Goal: Information Seeking & Learning: Learn about a topic

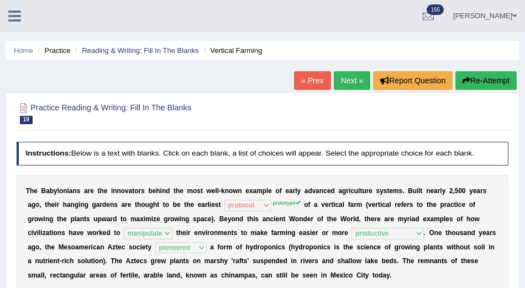
select select "protocol"
select select "manipulate"
select select "productive"
select select "pioneered"
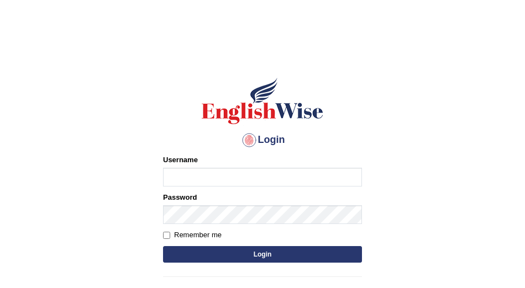
type input "kalsang_parramatta"
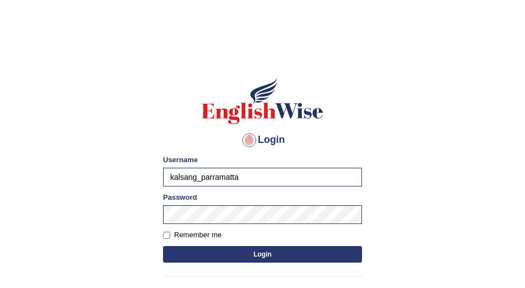
click at [268, 261] on button "Login" at bounding box center [262, 254] width 199 height 17
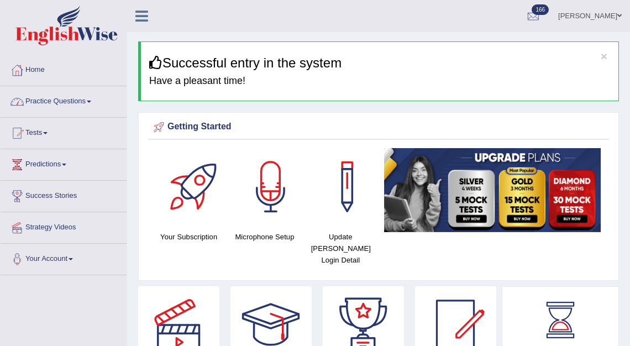
click at [73, 98] on link "Practice Questions" at bounding box center [64, 100] width 126 height 28
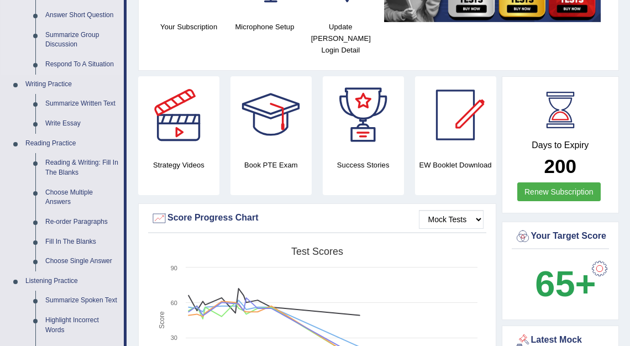
scroll to position [222, 0]
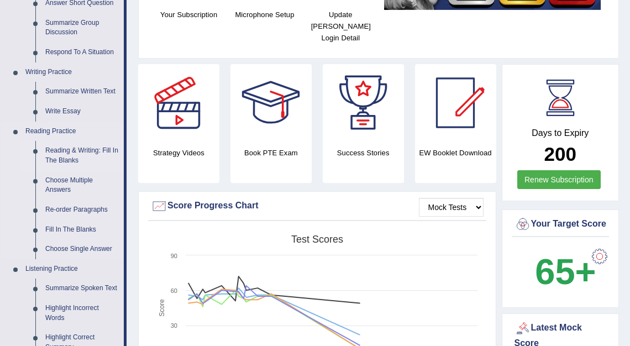
click at [93, 151] on link "Reading & Writing: Fill In The Blanks" at bounding box center [81, 155] width 83 height 29
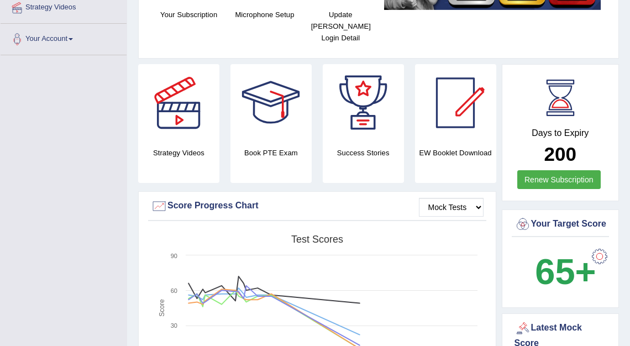
scroll to position [242, 0]
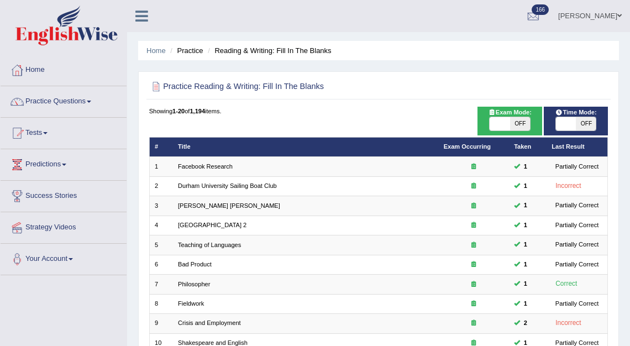
click at [527, 128] on span "OFF" at bounding box center [520, 123] width 20 height 13
checkbox input "true"
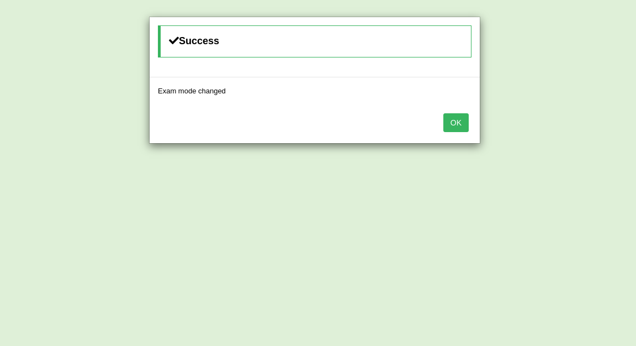
click at [468, 119] on button "OK" at bounding box center [455, 122] width 25 height 19
click at [461, 119] on button "OK" at bounding box center [455, 122] width 25 height 19
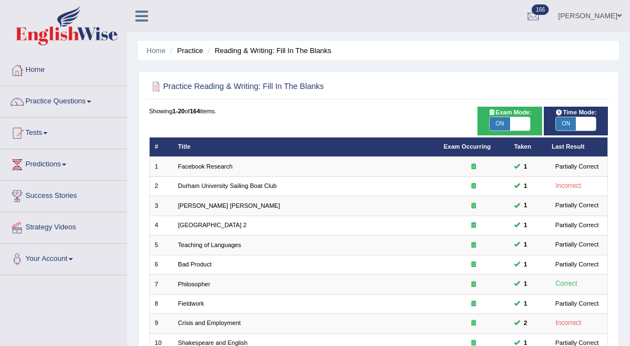
click at [501, 119] on span "ON" at bounding box center [499, 123] width 20 height 13
checkbox input "false"
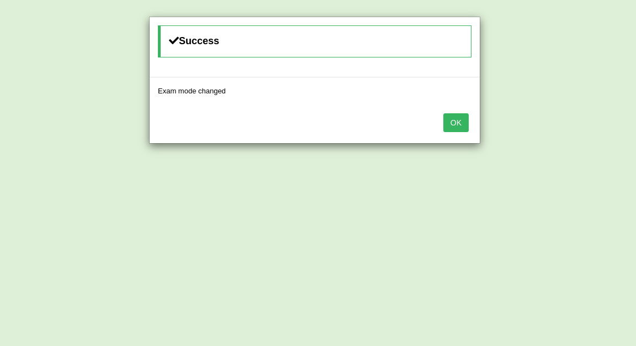
click at [457, 124] on button "OK" at bounding box center [455, 122] width 25 height 19
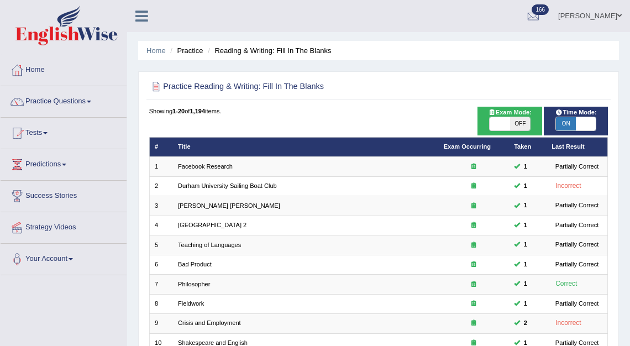
click at [569, 126] on span "ON" at bounding box center [566, 123] width 20 height 13
checkbox input "false"
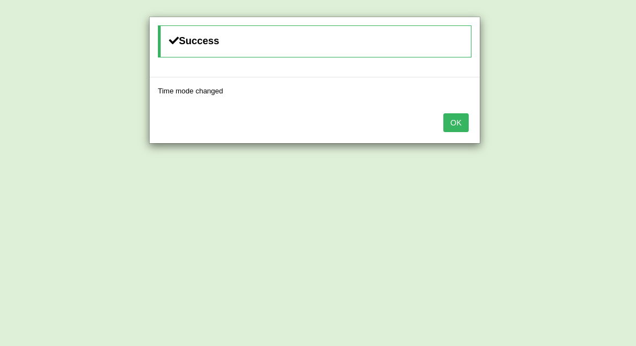
click at [467, 123] on button "OK" at bounding box center [455, 122] width 25 height 19
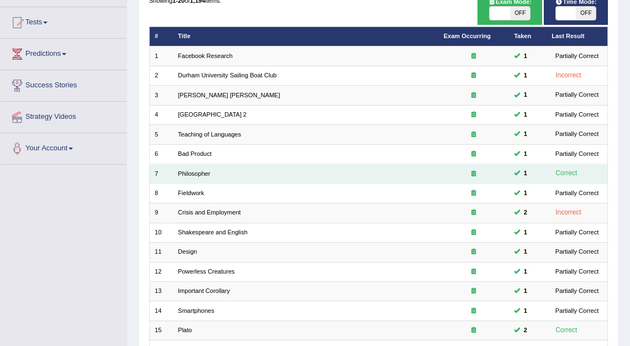
scroll to position [289, 0]
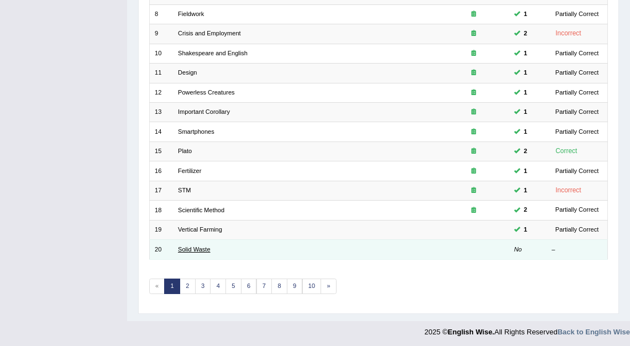
click at [199, 250] on link "Solid Waste" at bounding box center [194, 249] width 33 height 7
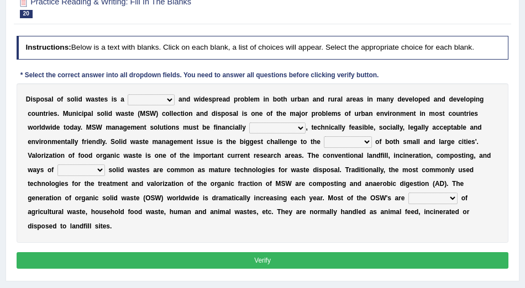
scroll to position [116, 0]
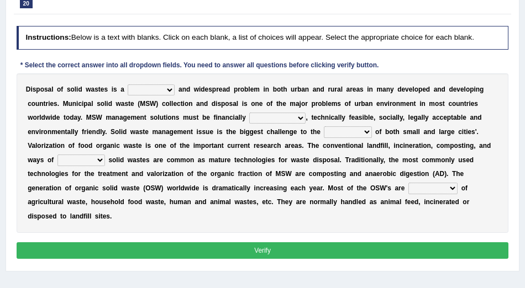
click at [170, 89] on select "slanting stinging stalling shafting" at bounding box center [151, 89] width 47 height 11
select select "stinging"
click at [172, 89] on select "slanting stinging stalling shafting" at bounding box center [151, 89] width 47 height 11
click at [230, 158] on b at bounding box center [232, 160] width 4 height 8
click at [300, 118] on select "unattainable sustainable objectionable treasonable" at bounding box center [277, 118] width 56 height 11
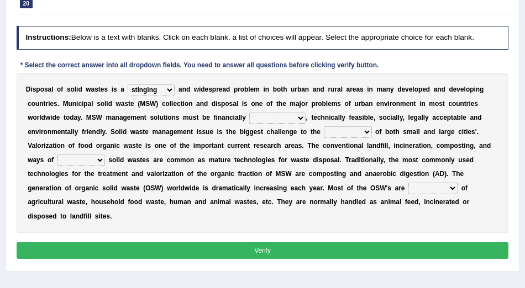
select select "sustainable"
click at [366, 131] on select "plants culture authorities history" at bounding box center [347, 131] width 47 height 11
select select "authorities"
click at [98, 160] on select "reserving preserving deserving handling" at bounding box center [80, 160] width 47 height 11
click at [101, 159] on select "reserving preserving deserving handling" at bounding box center [80, 160] width 47 height 11
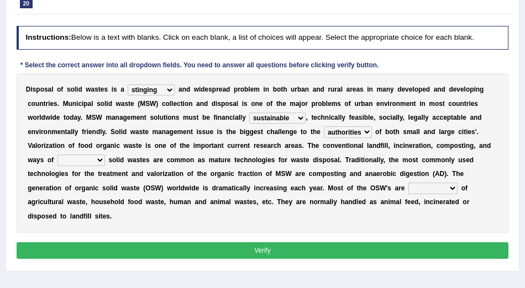
select select "handling"
click at [451, 189] on select "composed disposed composing disposing" at bounding box center [432, 188] width 49 height 11
click at [449, 188] on select "composed disposed composing disposing" at bounding box center [432, 188] width 49 height 11
select select "disposing"
click at [268, 247] on button "Verify" at bounding box center [263, 250] width 492 height 16
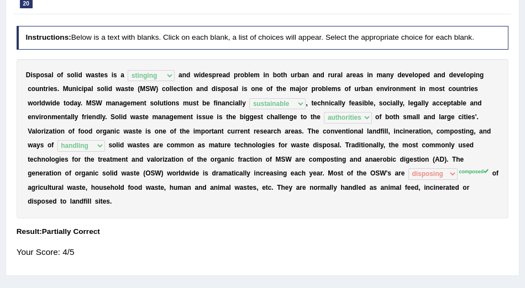
click at [285, 201] on div "D i s p o s a l o f s o l i d w a s t e s i s a slanting stinging stalling shaf…" at bounding box center [263, 139] width 492 height 160
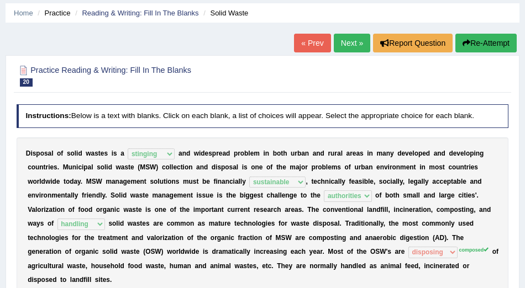
scroll to position [0, 0]
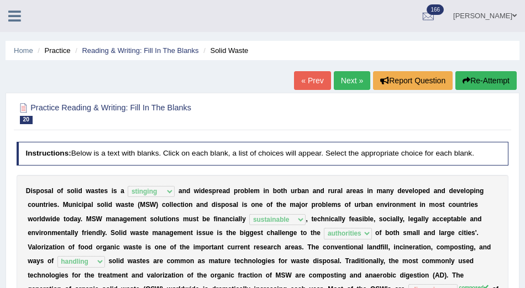
click at [347, 82] on link "Next »" at bounding box center [352, 80] width 36 height 19
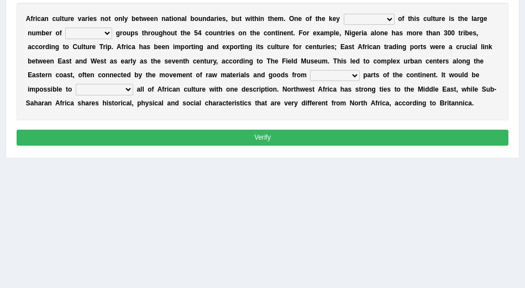
click at [389, 25] on select "conjectures features issues doubts" at bounding box center [369, 19] width 51 height 11
select select "features"
click at [108, 39] on select "ethic ethnic eugenic epic" at bounding box center [88, 33] width 47 height 11
click at [107, 39] on select "ethic ethnic eugenic epic" at bounding box center [88, 33] width 47 height 11
select select "ethnic"
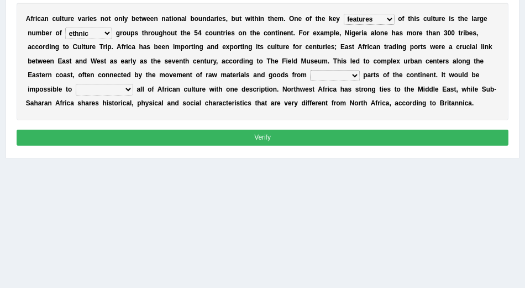
click at [356, 81] on select "forelocked interlocked unlocked landlocked" at bounding box center [334, 75] width 49 height 11
select select "landlocked"
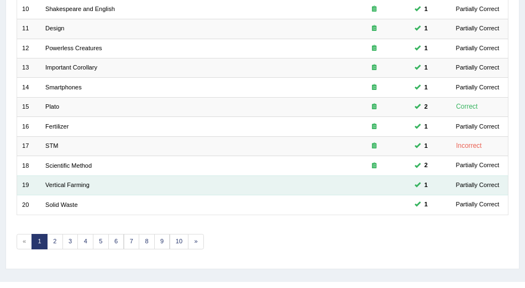
scroll to position [340, 0]
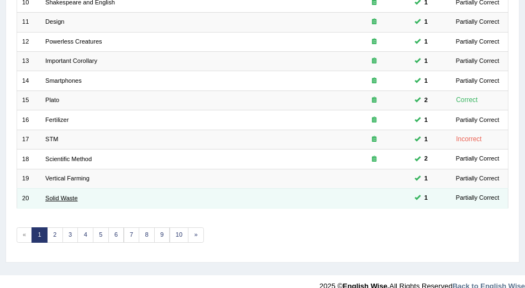
click at [72, 196] on link "Solid Waste" at bounding box center [61, 198] width 33 height 7
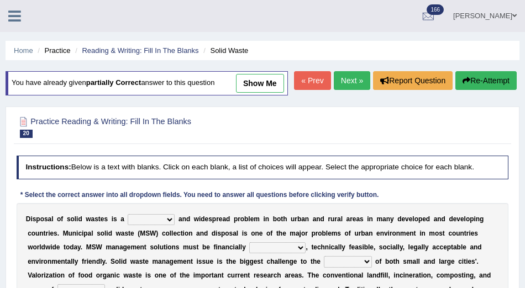
click at [355, 90] on link "Next »" at bounding box center [352, 80] width 36 height 19
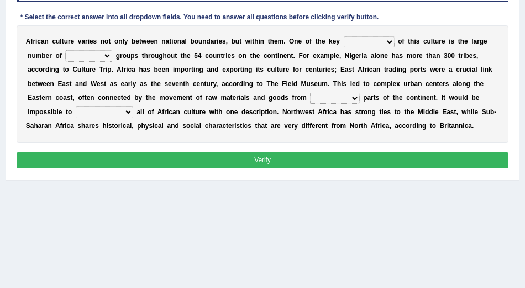
scroll to position [165, 0]
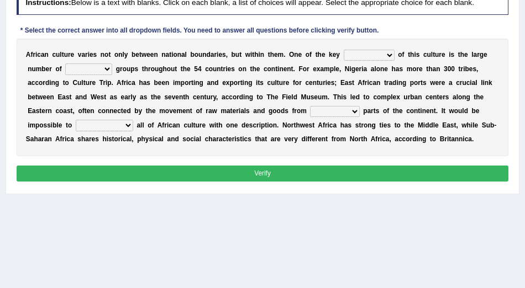
click at [388, 61] on select "conjectures features issues doubts" at bounding box center [369, 55] width 51 height 11
select select "features"
click at [108, 75] on select "ethic ethnic eugenic epic" at bounding box center [88, 69] width 47 height 11
select select "ethnic"
click at [354, 117] on select "forelocked interlocked unlocked landlocked" at bounding box center [334, 111] width 49 height 11
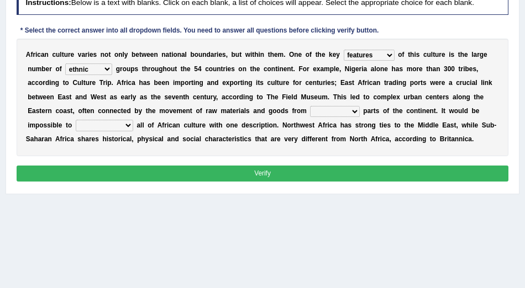
select select "landlocked"
click at [128, 131] on select "characterize conceptualize symbolize synthesize" at bounding box center [104, 125] width 57 height 11
select select "characterize"
click at [277, 182] on button "Verify" at bounding box center [263, 174] width 492 height 16
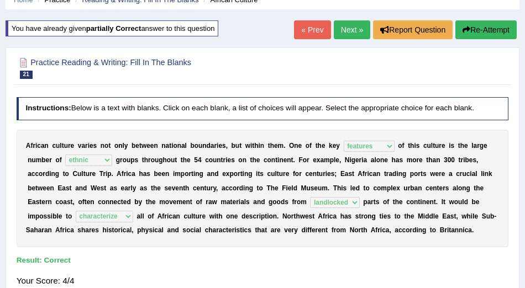
scroll to position [0, 0]
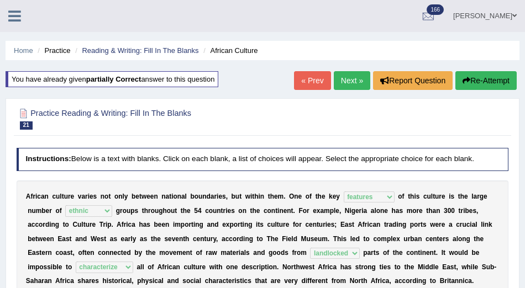
click at [351, 82] on link "Next »" at bounding box center [352, 80] width 36 height 19
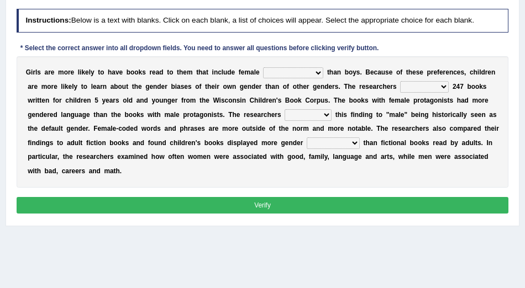
click at [316, 78] on select "protagonists cosmogonists agonists expressionists" at bounding box center [293, 72] width 60 height 11
click at [317, 78] on select "protagonists cosmogonists agonists expressionists" at bounding box center [293, 72] width 60 height 11
click at [443, 92] on select "hydrolyzed paralyzed catalyzed analyzed" at bounding box center [424, 86] width 49 height 11
select select "analyzed"
click at [328, 120] on select "contribute tribute distribute attribute" at bounding box center [307, 114] width 47 height 11
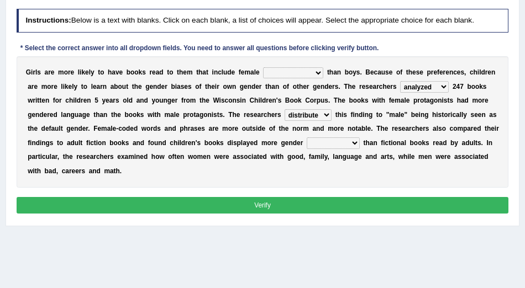
click at [327, 120] on select "contribute tribute distribute attribute" at bounding box center [307, 114] width 47 height 11
select select "attribute"
click at [360, 149] on select "stereotypes teletypes prototypes electrotypes" at bounding box center [333, 143] width 53 height 11
select select "prototypes"
click at [318, 78] on select "protagonists cosmogonists agonists expressionists" at bounding box center [293, 72] width 60 height 11
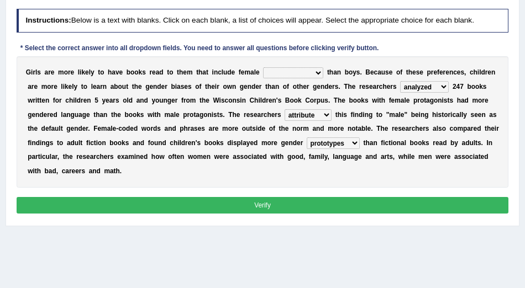
select select "protagonists"
click at [273, 213] on button "Verify" at bounding box center [263, 205] width 492 height 16
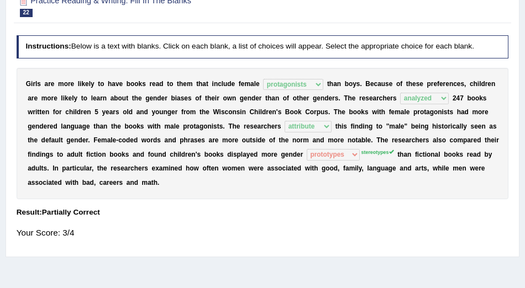
scroll to position [115, 0]
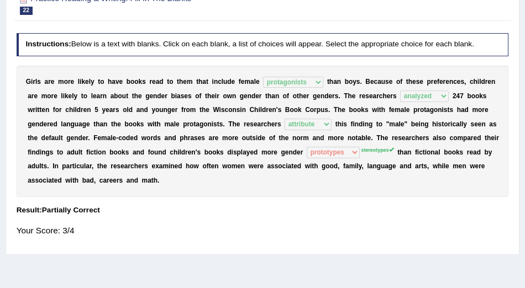
click at [490, 97] on div "G i r l s a r e m o r e l i k e l y t o h a v e b o o k s r e a d t o t h e m t…" at bounding box center [263, 131] width 492 height 131
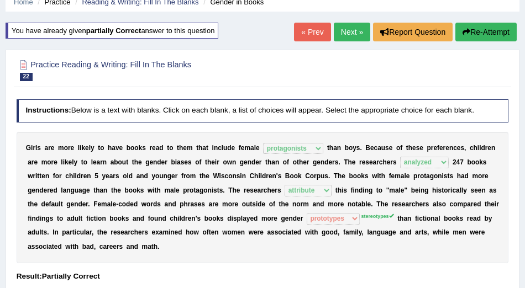
scroll to position [47, 0]
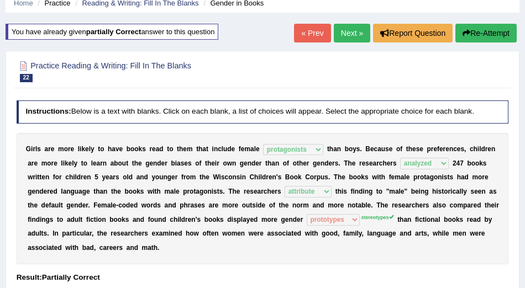
click at [344, 39] on link "Next »" at bounding box center [352, 33] width 36 height 19
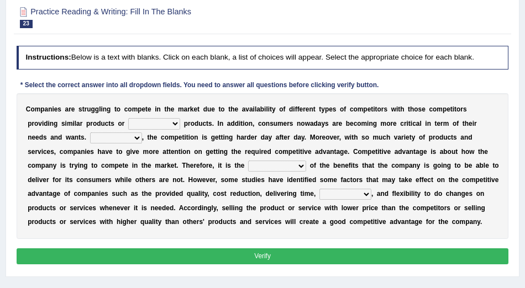
click at [171, 122] on select "constitution restitution substitution institution" at bounding box center [154, 123] width 52 height 11
select select "substitution"
click at [113, 138] on select "However Instead Additionally Therefore" at bounding box center [116, 138] width 52 height 11
select select "Therefore"
click at [259, 165] on select "dissemination ordination determination incarnation" at bounding box center [277, 166] width 58 height 11
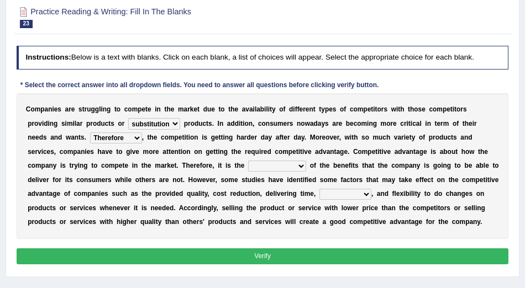
select select "incarnation"
click at [326, 193] on select "captivation aggregation deprivation innovation" at bounding box center [345, 194] width 52 height 11
select select "captivation"
click at [266, 250] on button "Verify" at bounding box center [263, 257] width 492 height 16
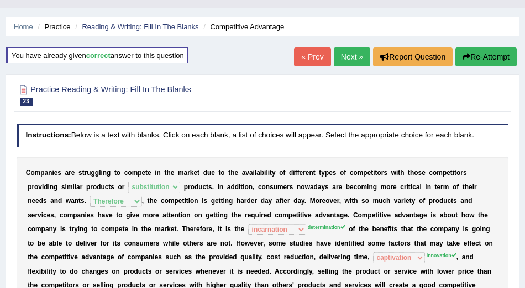
scroll to position [20, 0]
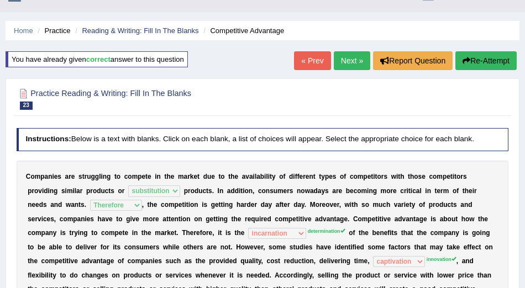
click at [488, 60] on button "Re-Attempt" at bounding box center [485, 60] width 61 height 19
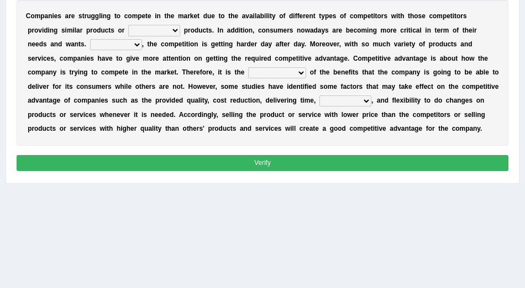
click at [258, 78] on select "dissemination ordination determination incarnation" at bounding box center [277, 72] width 58 height 11
click at [329, 107] on select "captivation aggregation deprivation innovation" at bounding box center [345, 101] width 52 height 11
click at [330, 107] on select "captivation aggregation deprivation innovation" at bounding box center [345, 101] width 52 height 11
click at [327, 107] on select "captivation aggregation deprivation innovation" at bounding box center [345, 101] width 52 height 11
click at [171, 36] on select "constitution restitution substitution institution" at bounding box center [154, 30] width 52 height 11
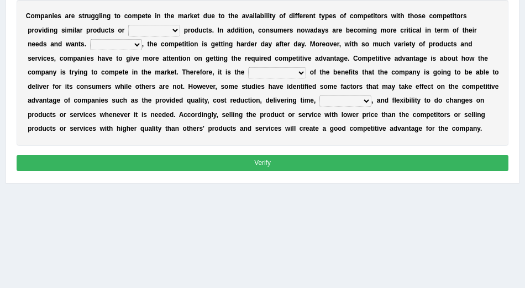
click at [328, 107] on select "captivation aggregation deprivation innovation" at bounding box center [345, 101] width 52 height 11
click at [173, 36] on select "constitution restitution substitution institution" at bounding box center [154, 30] width 52 height 11
select select "substitution"
click at [112, 50] on select "However Instead Additionally Therefore" at bounding box center [116, 44] width 52 height 11
select select "Therefore"
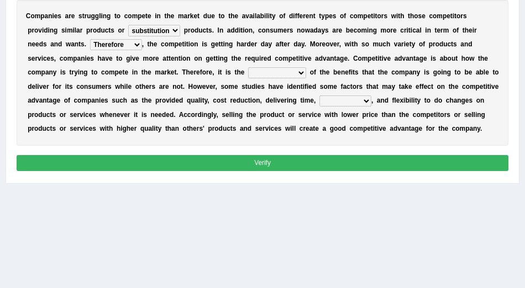
click at [260, 78] on select "dissemination ordination determination incarnation" at bounding box center [277, 72] width 58 height 11
select select "determination"
click at [330, 107] on select "captivation aggregation deprivation innovation" at bounding box center [345, 101] width 52 height 11
select select "innovation"
click at [326, 107] on select "captivation aggregation deprivation innovation" at bounding box center [345, 101] width 52 height 11
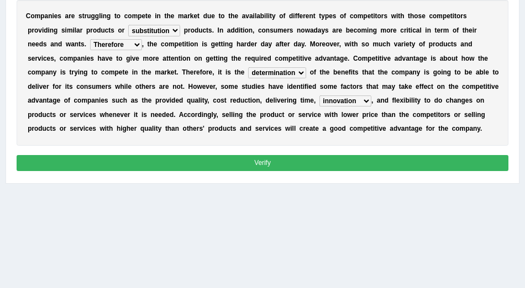
click at [261, 78] on select "dissemination ordination determination incarnation" at bounding box center [277, 72] width 58 height 11
click at [114, 50] on select "However Instead Additionally Therefore" at bounding box center [116, 44] width 52 height 11
click at [172, 36] on select "constitution restitution substitution institution" at bounding box center [154, 30] width 52 height 11
click at [257, 78] on select "dissemination ordination determination incarnation" at bounding box center [277, 72] width 58 height 11
click at [329, 107] on select "captivation aggregation deprivation innovation" at bounding box center [345, 101] width 52 height 11
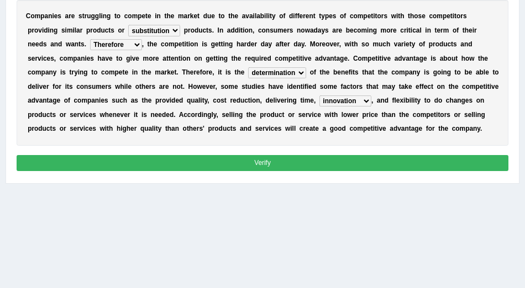
click at [259, 78] on select "dissemination ordination determination incarnation" at bounding box center [277, 72] width 58 height 11
click at [172, 36] on select "constitution restitution substitution institution" at bounding box center [154, 30] width 52 height 11
click at [258, 171] on button "Verify" at bounding box center [263, 163] width 492 height 16
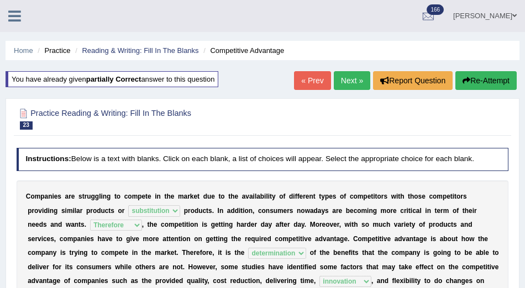
click at [347, 79] on link "Next »" at bounding box center [352, 80] width 36 height 19
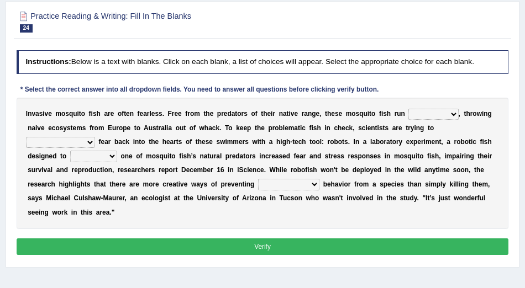
click at [449, 120] on select "occupant flippant rampant concordant" at bounding box center [433, 114] width 50 height 11
click at [95, 148] on select "accept spike strike [PERSON_NAME]" at bounding box center [60, 142] width 69 height 11
select select "spike"
click at [71, 162] on select "bequest mimic battle conquest" at bounding box center [93, 156] width 47 height 11
select select "mimic"
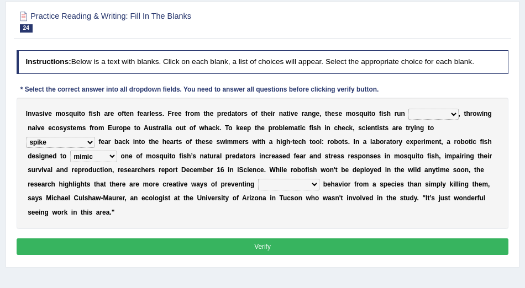
click at [282, 190] on select "unprivileged unprecedented uncharted unwanted" at bounding box center [288, 184] width 61 height 11
select select "unwanted"
click at [452, 120] on select "occupant flippant rampant concordant" at bounding box center [433, 114] width 50 height 11
select select "occupant"
click at [273, 255] on button "Verify" at bounding box center [263, 247] width 492 height 16
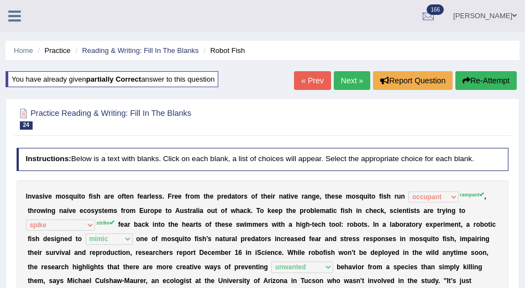
click at [493, 78] on button "Re-Attempt" at bounding box center [485, 80] width 61 height 19
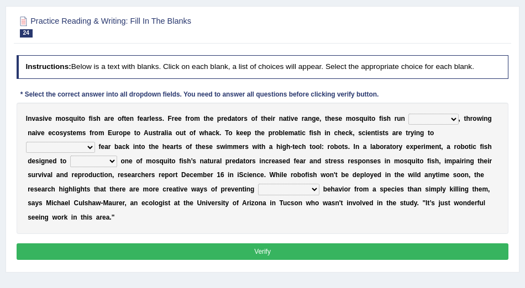
click at [452, 125] on select "occupant flippant rampant concordant" at bounding box center [433, 119] width 50 height 11
select select "rampant"
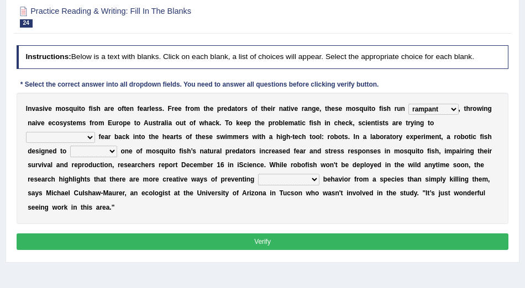
scroll to position [121, 0]
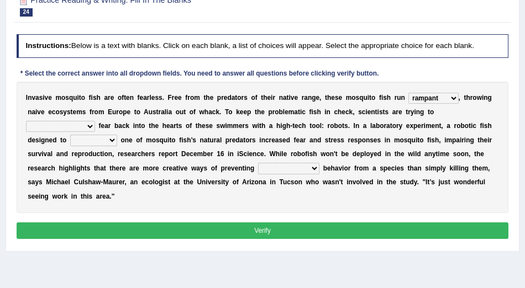
click at [453, 104] on select "occupant flippant rampant concordant" at bounding box center [433, 98] width 50 height 11
click at [195, 241] on div "Instructions: Below is a text with blanks. Click on each blank, a list of choic…" at bounding box center [262, 138] width 496 height 216
click at [452, 104] on select "occupant flippant rampant concordant" at bounding box center [433, 98] width 50 height 11
click at [95, 131] on select "accept spike strike drake" at bounding box center [60, 126] width 69 height 11
click at [95, 130] on select "accept spike strike drake" at bounding box center [60, 126] width 69 height 11
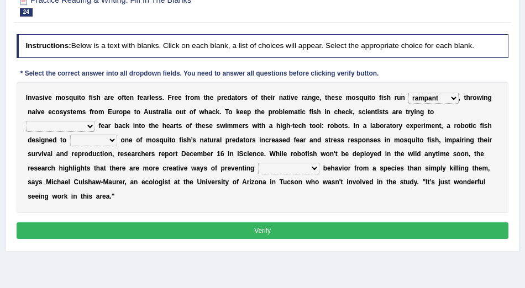
click at [95, 132] on select "accept spike strike drake" at bounding box center [60, 126] width 69 height 11
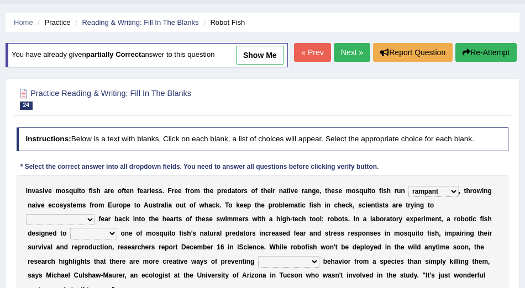
scroll to position [12, 0]
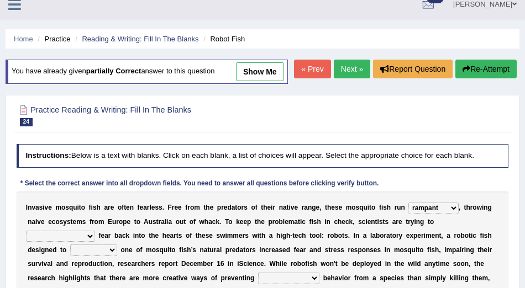
click at [347, 78] on link "Next »" at bounding box center [352, 69] width 36 height 19
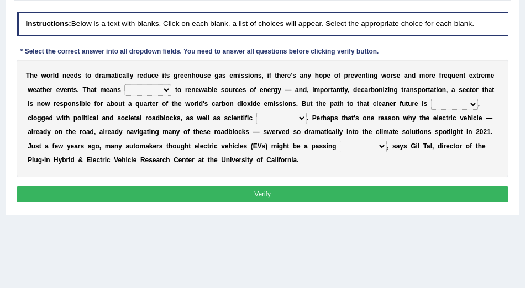
scroll to position [148, 0]
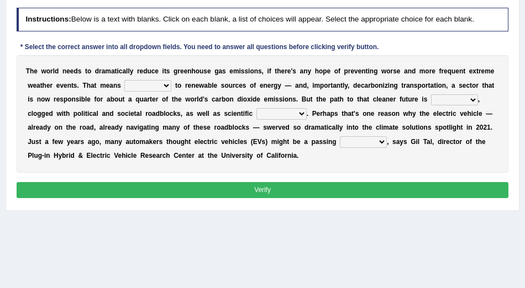
click at [170, 91] on select "grafting drafting crafting shifting" at bounding box center [147, 85] width 47 height 11
select select "shifting"
click at [473, 105] on select "daunting daunted daunt dauntless" at bounding box center [454, 99] width 47 height 11
select select "daunted"
click at [300, 119] on select "spectacles obstacles tentacles receptacles" at bounding box center [281, 113] width 50 height 11
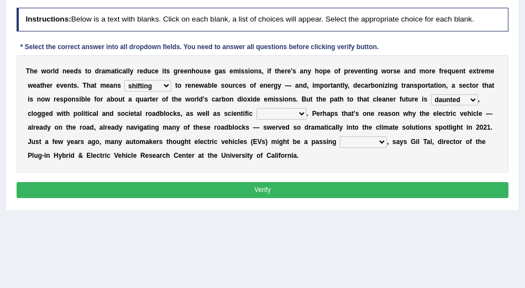
select select "obstacles"
click at [379, 147] on select "fad gad tad lad" at bounding box center [363, 141] width 47 height 11
click at [381, 147] on select "fad gad tad lad" at bounding box center [363, 141] width 47 height 11
select select "fad"
click at [260, 198] on button "Verify" at bounding box center [263, 190] width 492 height 16
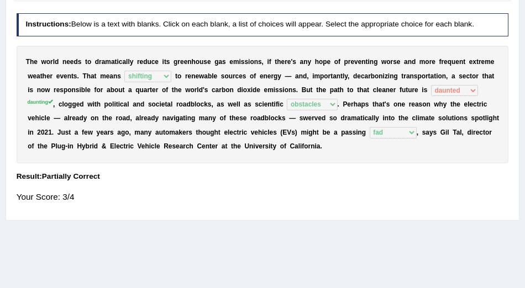
scroll to position [137, 0]
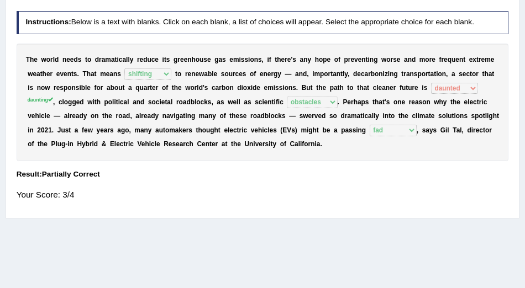
click at [400, 92] on div "T h e w o r l d n e e d s t o d r a m a t i c a l l y r e d u c e i t s g r e e…" at bounding box center [263, 103] width 492 height 118
click at [351, 105] on div "T h e w o r l d n e e d s t o d r a m a t i c a l l y r e d u c e i t s g r e e…" at bounding box center [263, 103] width 492 height 118
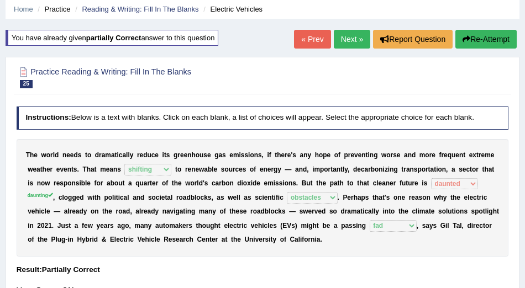
scroll to position [0, 0]
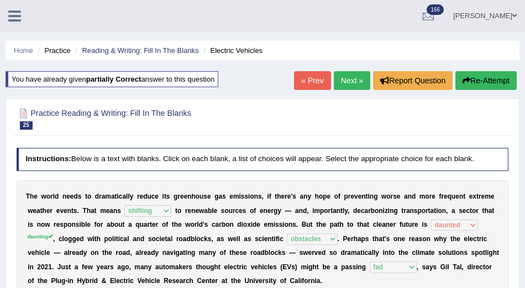
click at [487, 75] on button "Re-Attempt" at bounding box center [485, 80] width 61 height 19
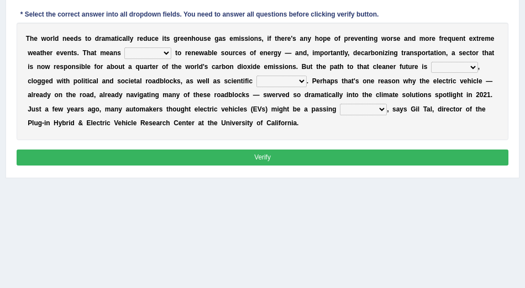
click at [382, 115] on select "fad gad tad lad" at bounding box center [363, 109] width 47 height 11
click at [381, 115] on select "fad gad tad lad" at bounding box center [363, 109] width 47 height 11
click at [166, 59] on select "grafting drafting crafting shifting" at bounding box center [147, 52] width 47 height 11
select select "shifting"
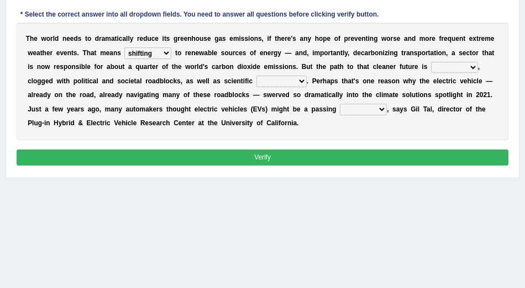
click at [470, 73] on select "daunting daunted daunt dauntless" at bounding box center [454, 67] width 47 height 11
select select "daunting"
click at [300, 87] on select "spectacles obstacles tentacles receptacles" at bounding box center [281, 81] width 50 height 11
select select "obstacles"
click at [381, 115] on select "fad gad tad lad" at bounding box center [363, 109] width 47 height 11
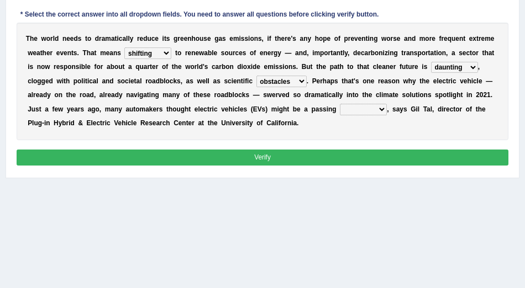
select select "fad"
click at [364, 221] on div "Home Practice Reading & Writing: Fill In The Blanks Electric Vehicles You have …" at bounding box center [262, 95] width 525 height 552
click at [307, 166] on button "Verify" at bounding box center [263, 158] width 492 height 16
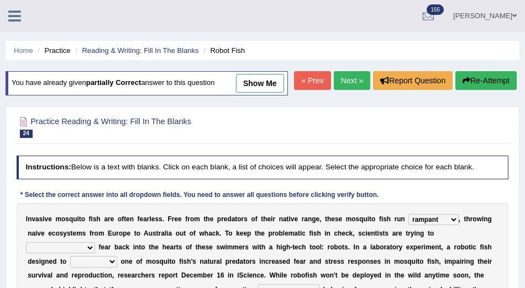
select select "rampant"
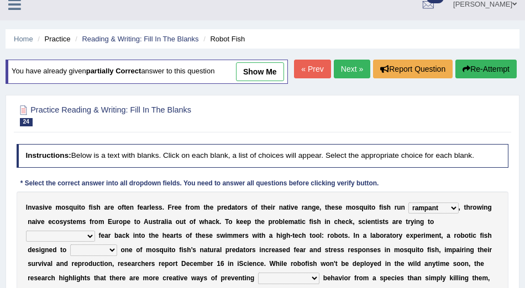
click at [18, 6] on icon at bounding box center [14, 4] width 13 height 14
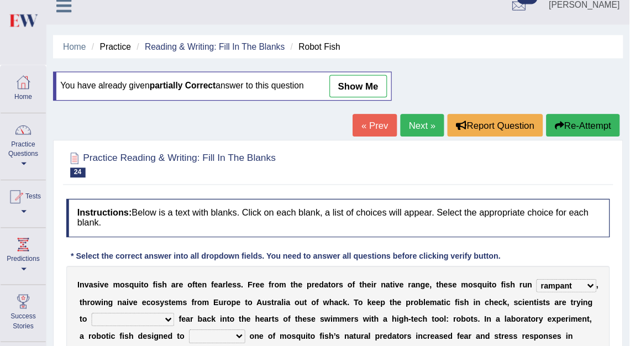
scroll to position [11, 0]
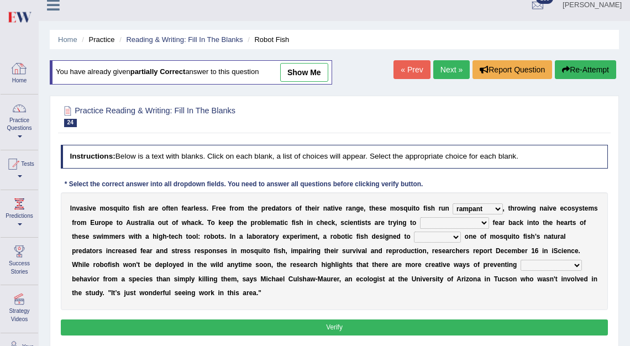
click at [16, 77] on link "Home" at bounding box center [20, 73] width 38 height 36
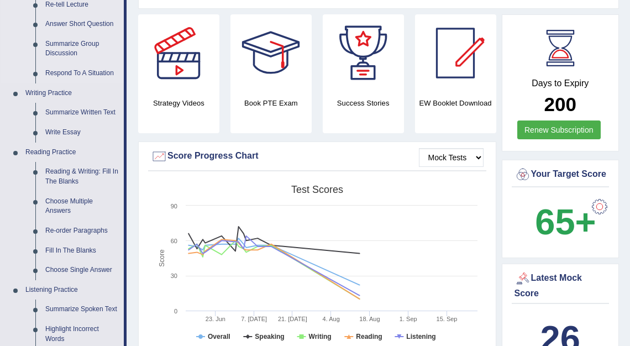
scroll to position [202, 0]
click at [78, 171] on link "Reading & Writing: Fill In The Blanks" at bounding box center [81, 175] width 83 height 29
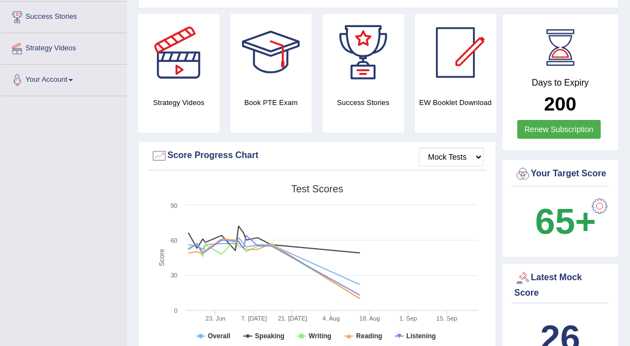
scroll to position [252, 0]
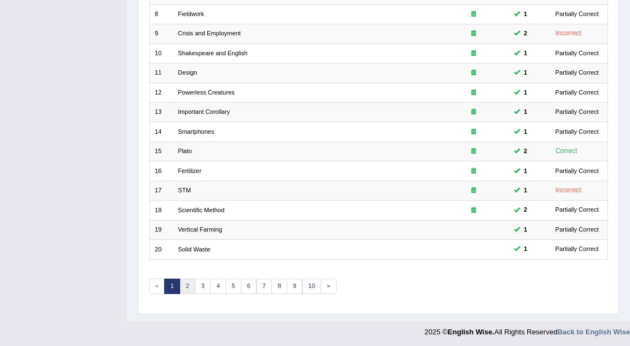
click at [183, 287] on link "2" at bounding box center [187, 285] width 16 height 15
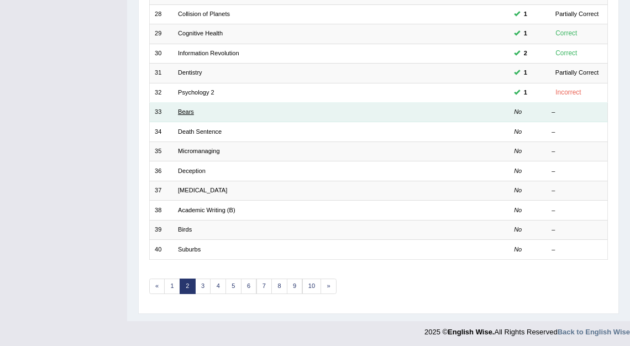
click at [192, 108] on link "Bears" at bounding box center [186, 111] width 16 height 7
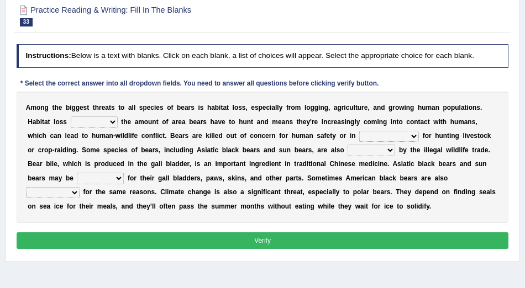
scroll to position [97, 0]
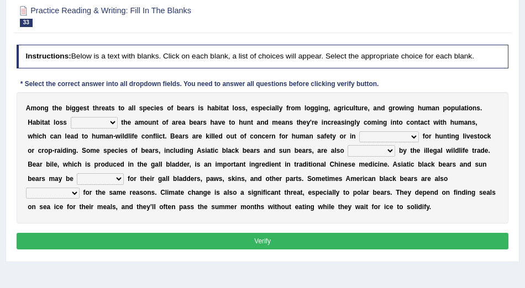
click at [114, 123] on select "increases reduces complies interacts" at bounding box center [94, 122] width 47 height 11
select select "reduces"
click at [413, 136] on select "coalition retaliation appreciation disinformation" at bounding box center [389, 136] width 60 height 11
select select "retaliation"
click at [381, 151] on select "protected prohibited fattened threatened" at bounding box center [370, 150] width 47 height 11
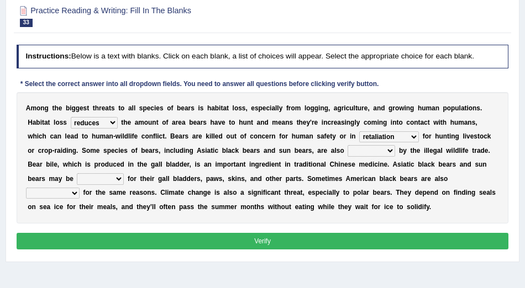
select select "protected"
click at [379, 152] on select "protected prohibited fattened threatened" at bounding box center [370, 150] width 47 height 11
click at [98, 181] on select "poached squelched coached blenched" at bounding box center [100, 178] width 47 height 11
select select "coached"
click at [96, 177] on select "poached squelched coached blenched" at bounding box center [100, 178] width 47 height 11
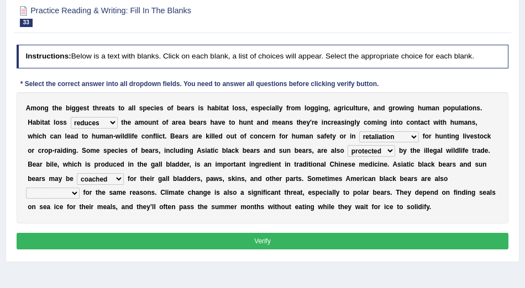
click at [80, 188] on select "begot foreseen encountered targeted" at bounding box center [53, 193] width 54 height 11
select select "targeted"
click at [266, 242] on button "Verify" at bounding box center [263, 241] width 492 height 16
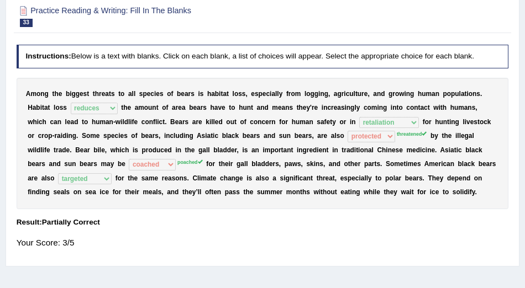
scroll to position [0, 0]
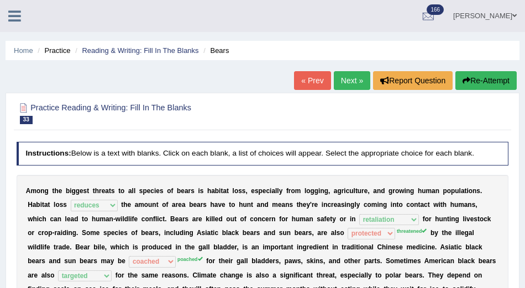
click at [494, 76] on button "Re-Attempt" at bounding box center [485, 80] width 61 height 19
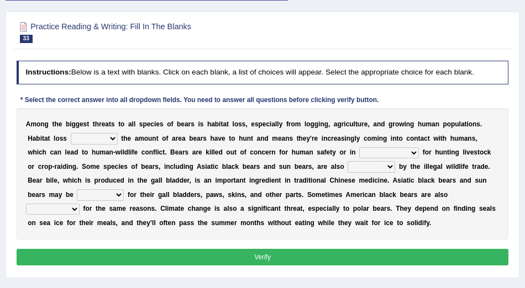
scroll to position [95, 0]
click at [111, 144] on select "increases reduces complies interacts" at bounding box center [94, 138] width 47 height 11
select select "reduces"
click at [410, 159] on select "coalition retaliation appreciation disinformation" at bounding box center [389, 152] width 60 height 11
click at [414, 159] on select "coalition retaliation appreciation disinformation" at bounding box center [389, 152] width 60 height 11
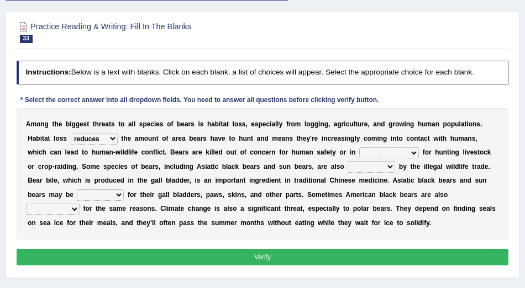
click at [410, 159] on select "coalition retaliation appreciation disinformation" at bounding box center [389, 152] width 60 height 11
select select "retaliation"
click at [381, 172] on select "protected prohibited fattened threatened" at bounding box center [370, 166] width 47 height 11
select select "threatened"
click at [96, 200] on select "poached squelched coached blenched" at bounding box center [100, 194] width 47 height 11
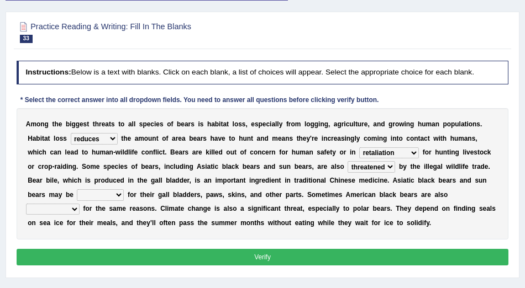
select select "poached"
click at [80, 215] on select "begot foreseen encountered targeted" at bounding box center [53, 209] width 54 height 11
select select "targeted"
click at [332, 265] on button "Verify" at bounding box center [263, 257] width 492 height 16
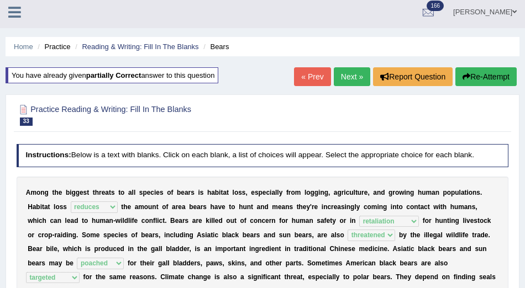
scroll to position [0, 0]
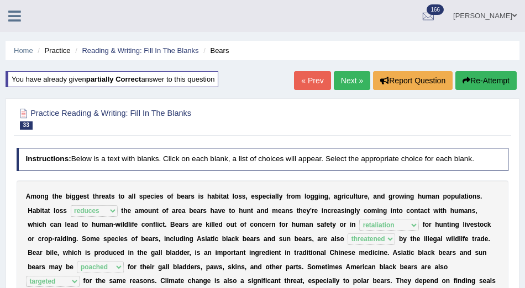
click at [347, 85] on link "Next »" at bounding box center [352, 80] width 36 height 19
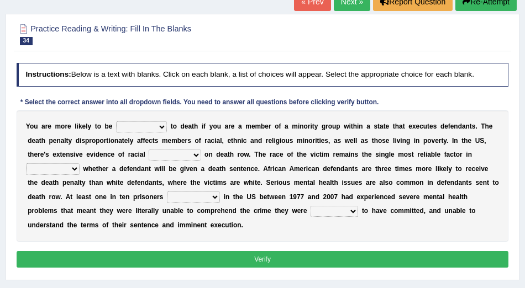
scroll to position [91, 0]
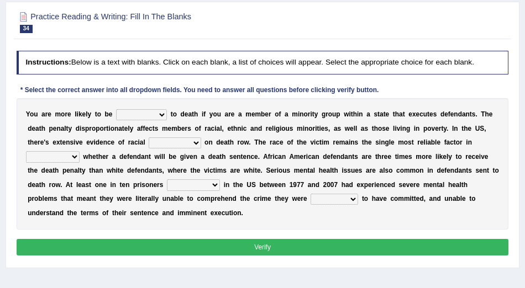
click at [160, 115] on select "penalized blamed complained sentenced" at bounding box center [141, 114] width 51 height 11
select select "sentenced"
click at [194, 144] on select "bias equality appearance background" at bounding box center [175, 143] width 52 height 11
select select "bias"
click at [74, 157] on select "determining adjoining undermining examining" at bounding box center [53, 156] width 54 height 11
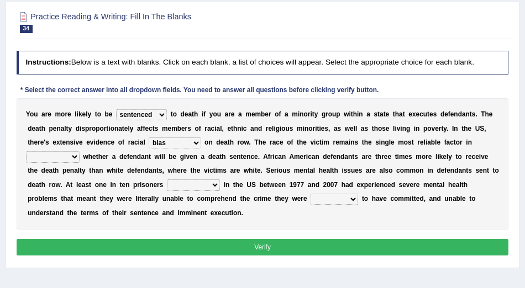
select select "determining"
click at [72, 157] on select "determining adjoining undermining examining" at bounding box center [53, 156] width 54 height 11
click at [214, 186] on select "electrocuted persecuted executed captured" at bounding box center [193, 184] width 53 height 11
select select "executed"
click at [351, 200] on select "alleged acclaimed persuaded claimed" at bounding box center [333, 199] width 47 height 11
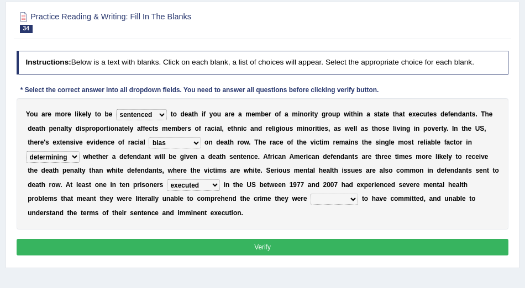
select select "persuaded"
click at [291, 249] on button "Verify" at bounding box center [263, 247] width 492 height 16
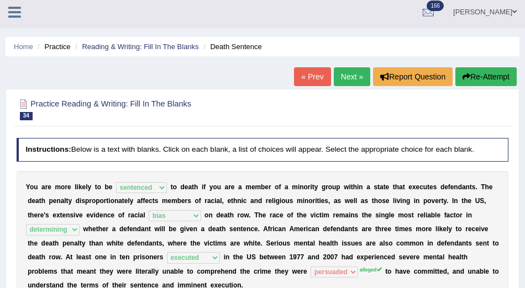
scroll to position [0, 0]
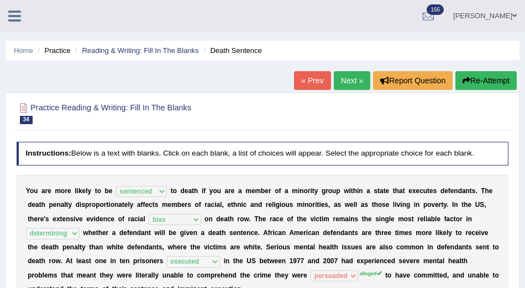
click at [350, 79] on link "Next »" at bounding box center [352, 80] width 36 height 19
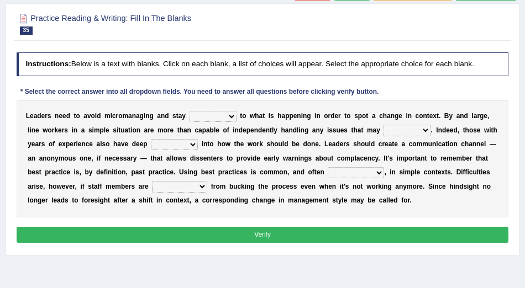
click at [229, 115] on select "complied connected precise concise" at bounding box center [212, 116] width 47 height 11
select select "connected"
click at [425, 131] on select "apprise rise encounter arise" at bounding box center [406, 130] width 47 height 11
select select "encounter"
click at [193, 144] on select "incursion insight indignity indication" at bounding box center [174, 144] width 47 height 11
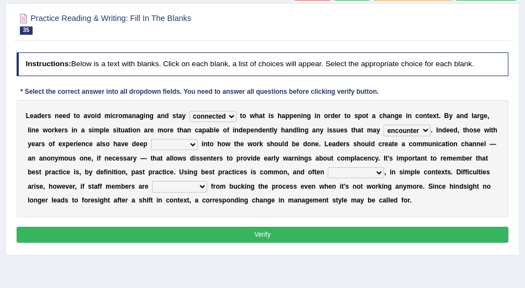
select select "indication"
click at [379, 171] on select "inappropriate apprehensive appropriate forbidden" at bounding box center [355, 172] width 56 height 11
select select "inappropriate"
click at [200, 185] on select "disarranged disinclined discouraged disintegrated" at bounding box center [179, 186] width 55 height 11
select select "disintegrated"
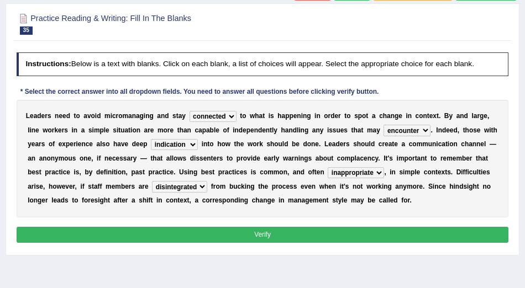
click at [278, 238] on button "Verify" at bounding box center [263, 235] width 492 height 16
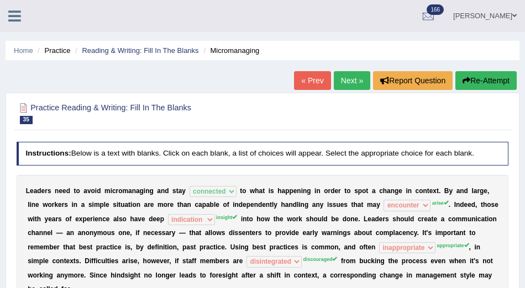
click at [480, 81] on button "Re-Attempt" at bounding box center [485, 80] width 61 height 19
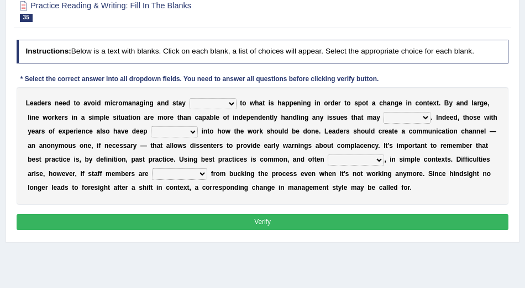
scroll to position [120, 0]
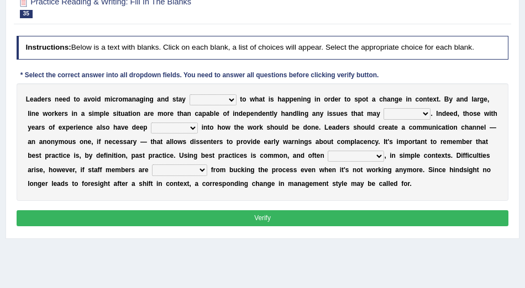
click at [230, 105] on select "complied connected precise concise" at bounding box center [212, 99] width 47 height 11
select select "connected"
click at [426, 119] on select "apprise rise encounter arise" at bounding box center [406, 113] width 47 height 11
select select "arise"
click at [192, 134] on select "incursion insight indignity indication" at bounding box center [174, 128] width 47 height 11
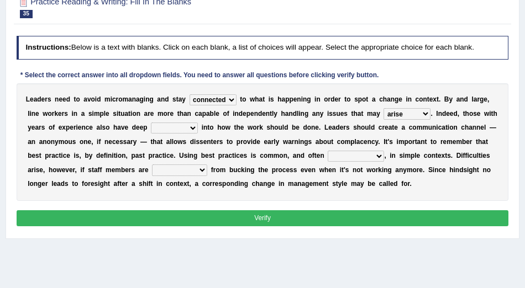
select select "insight"
click at [376, 162] on select "inappropriate apprehensive appropriate forbidden" at bounding box center [355, 156] width 56 height 11
select select "appropriate"
click at [378, 162] on select "inappropriate apprehensive appropriate forbidden" at bounding box center [355, 156] width 56 height 11
click at [202, 176] on select "disarranged disinclined discouraged disintegrated" at bounding box center [179, 170] width 55 height 11
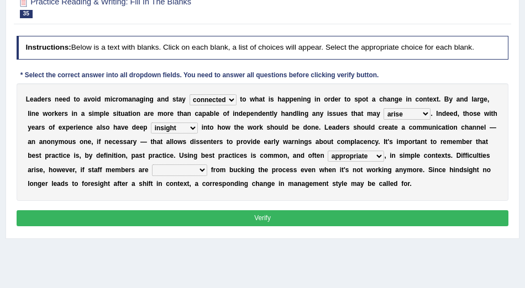
select select "disintegrated"
click at [300, 226] on button "Verify" at bounding box center [263, 218] width 492 height 16
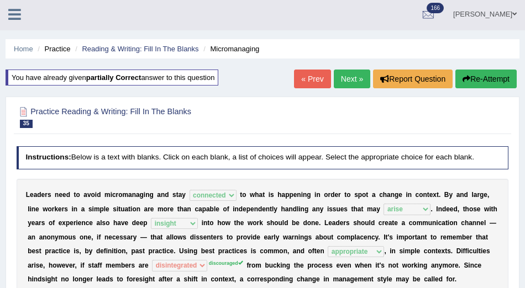
scroll to position [0, 0]
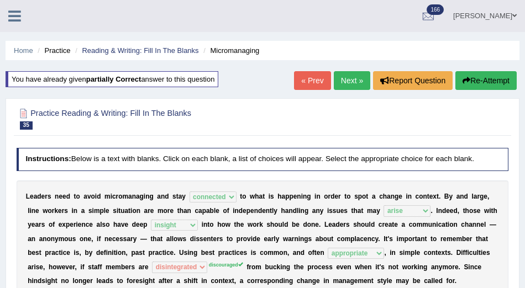
click at [483, 78] on button "Re-Attempt" at bounding box center [485, 80] width 61 height 19
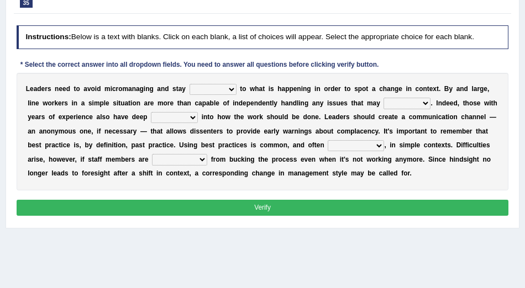
scroll to position [165, 0]
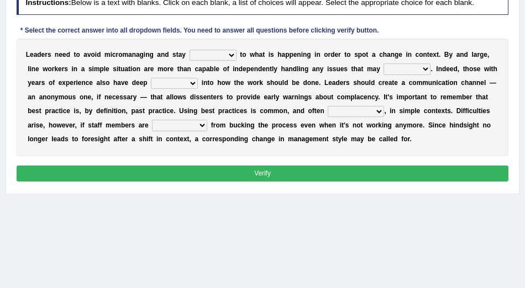
click at [194, 89] on select "incursion insight indignity indication" at bounding box center [174, 83] width 47 height 11
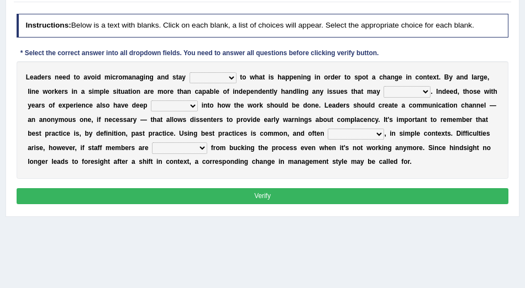
scroll to position [140, 0]
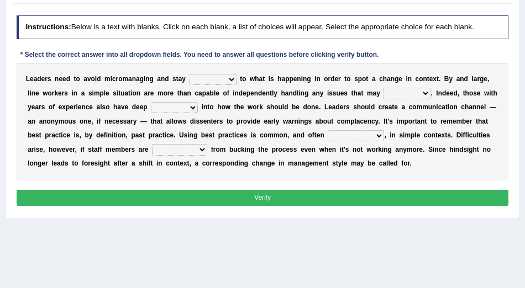
click at [230, 85] on select "complied connected precise concise" at bounding box center [212, 79] width 47 height 11
select select "connected"
click at [424, 99] on select "apprise rise encounter arise" at bounding box center [406, 93] width 47 height 11
select select "arise"
click at [192, 113] on select "incursion insight indignity indication" at bounding box center [174, 107] width 47 height 11
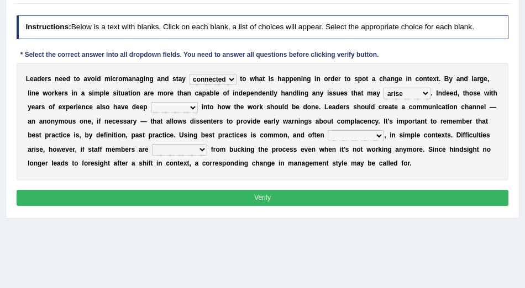
select select "insight"
click at [378, 141] on select "inappropriate apprehensive appropriate forbidden" at bounding box center [355, 135] width 56 height 11
select select "appropriate"
click at [199, 155] on select "disarranged disinclined discouraged disintegrated" at bounding box center [179, 149] width 55 height 11
click at [456, 207] on div "Instructions: Below is a text with blanks. Click on each blank, a list of choic…" at bounding box center [262, 112] width 496 height 203
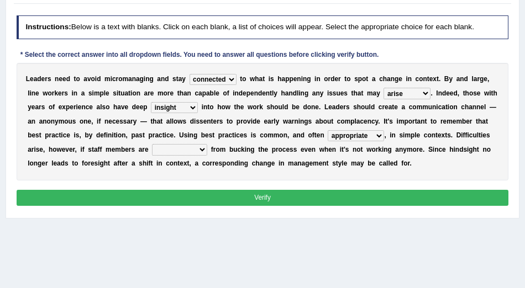
click at [461, 204] on div "Instructions: Below is a text with blanks. Click on each blank, a list of choic…" at bounding box center [262, 112] width 496 height 203
click at [203, 155] on select "disarranged disinclined discouraged disintegrated" at bounding box center [179, 149] width 55 height 11
select select "discouraged"
click at [263, 206] on button "Verify" at bounding box center [263, 198] width 492 height 16
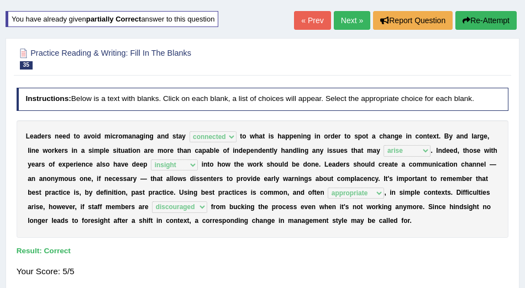
scroll to position [0, 0]
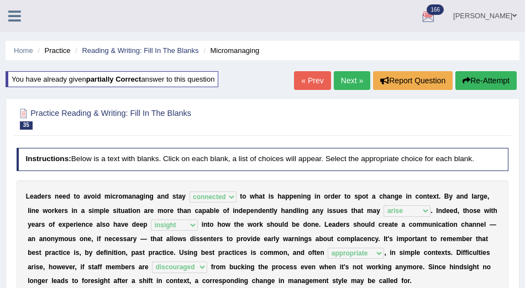
click at [467, 18] on link "[PERSON_NAME]" at bounding box center [485, 14] width 80 height 29
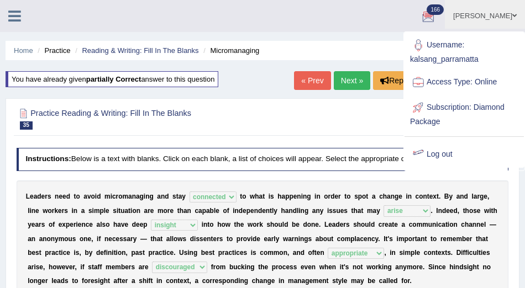
click at [384, 127] on div at bounding box center [263, 118] width 492 height 29
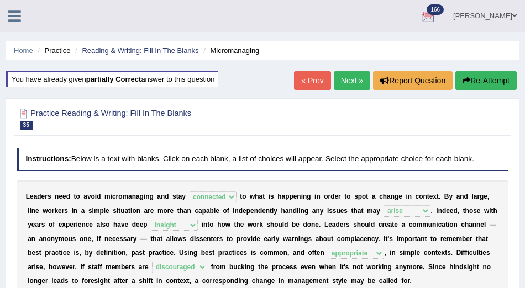
click at [475, 16] on link "[PERSON_NAME]" at bounding box center [485, 14] width 80 height 29
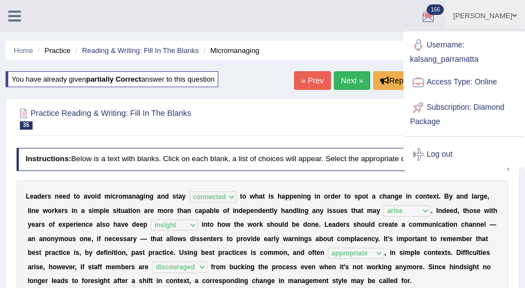
click at [378, 120] on div at bounding box center [263, 118] width 492 height 29
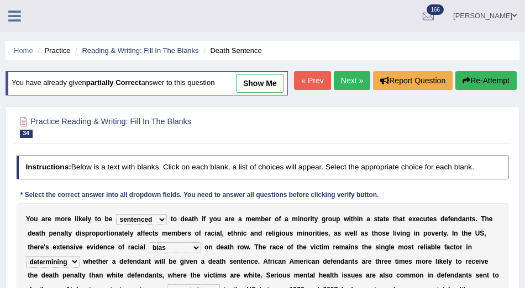
select select "sentenced"
select select "bias"
select select "determining"
select select "executed"
select select "persuaded"
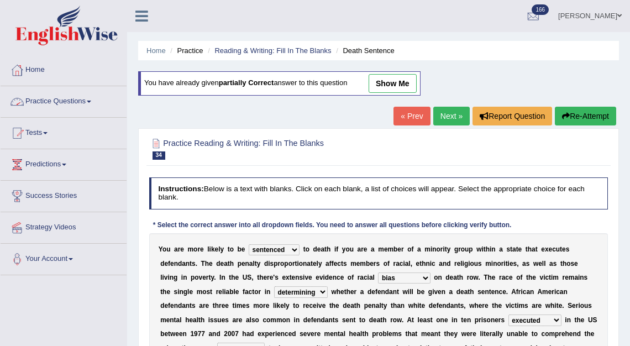
click at [67, 105] on link "Practice Questions" at bounding box center [64, 100] width 126 height 28
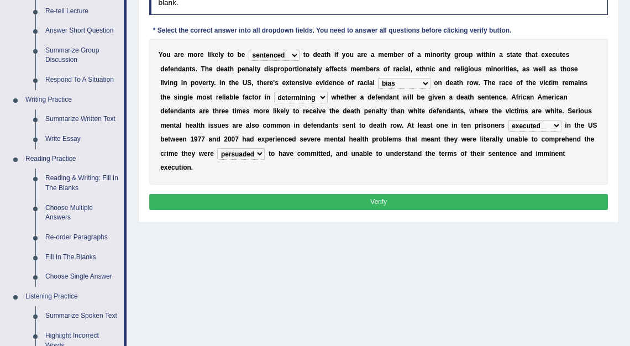
scroll to position [194, 0]
click at [71, 255] on link "Fill In The Blanks" at bounding box center [81, 257] width 83 height 20
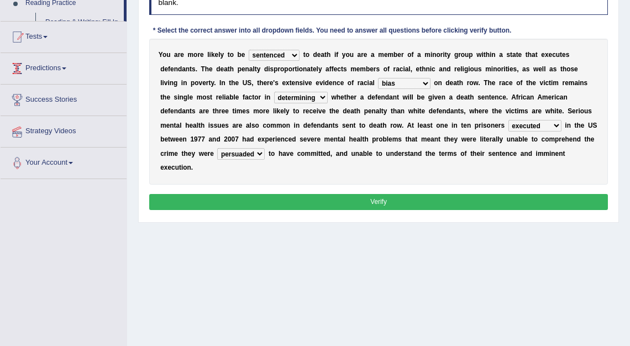
scroll to position [233, 0]
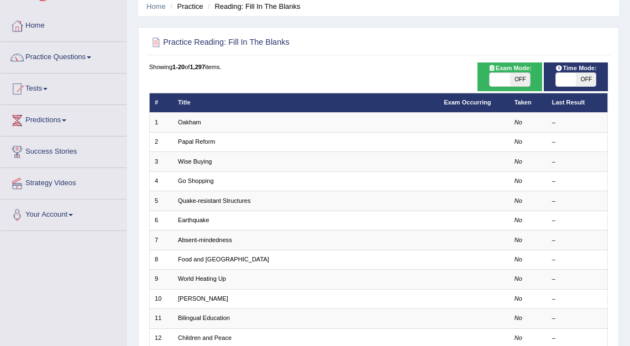
scroll to position [44, 0]
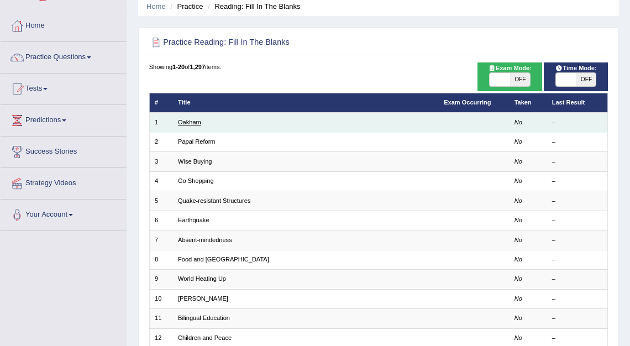
click at [199, 125] on link "Oakham" at bounding box center [189, 122] width 23 height 7
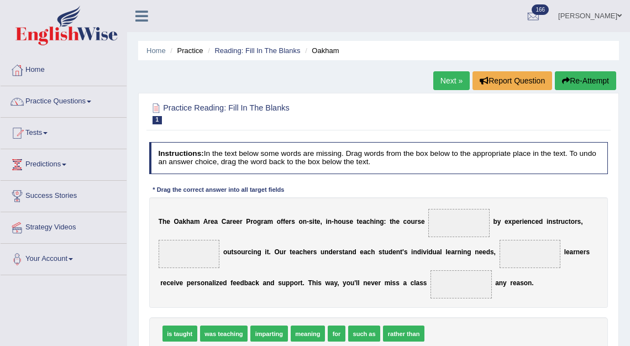
scroll to position [55, 0]
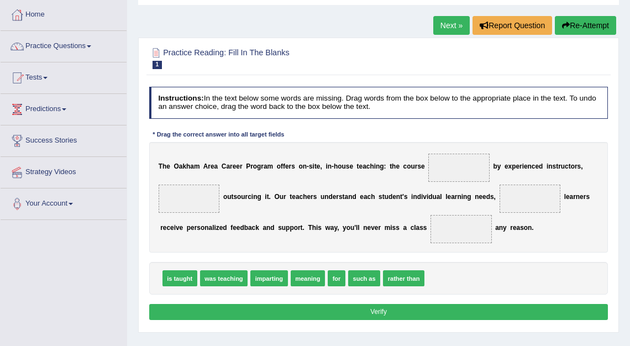
click at [175, 281] on span "is taught" at bounding box center [179, 278] width 35 height 16
drag, startPoint x: 183, startPoint y: 279, endPoint x: 265, endPoint y: 215, distance: 104.2
click at [197, 270] on span "is taught" at bounding box center [179, 278] width 35 height 16
drag, startPoint x: 186, startPoint y: 281, endPoint x: 239, endPoint y: 251, distance: 61.1
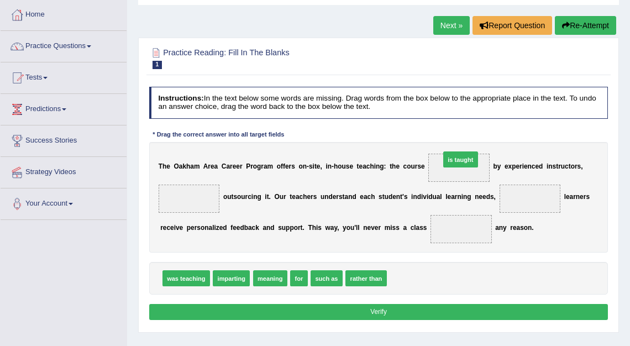
drag, startPoint x: 408, startPoint y: 278, endPoint x: 471, endPoint y: 139, distance: 152.8
drag, startPoint x: 241, startPoint y: 283, endPoint x: 189, endPoint y: 198, distance: 99.2
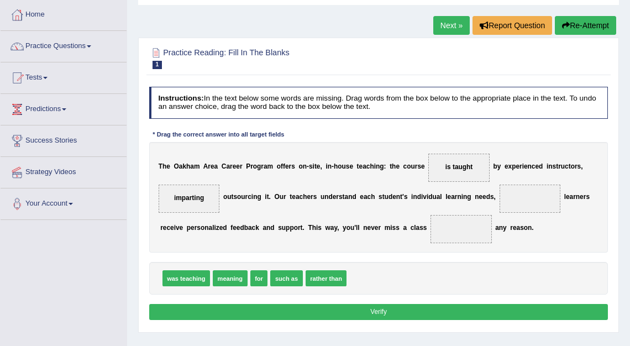
click at [287, 279] on span "such as" at bounding box center [286, 278] width 32 height 16
drag, startPoint x: 287, startPoint y: 280, endPoint x: 450, endPoint y: 194, distance: 184.3
click at [445, 194] on div "Instructions: In the text below some words are missing. Drag words from the box…" at bounding box center [377, 204] width 463 height 245
drag, startPoint x: 292, startPoint y: 277, endPoint x: 372, endPoint y: 290, distance: 81.1
drag, startPoint x: 261, startPoint y: 278, endPoint x: 568, endPoint y: 193, distance: 319.2
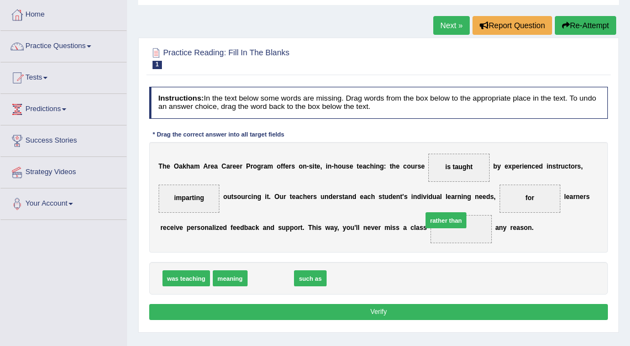
drag, startPoint x: 263, startPoint y: 277, endPoint x: 468, endPoint y: 207, distance: 216.6
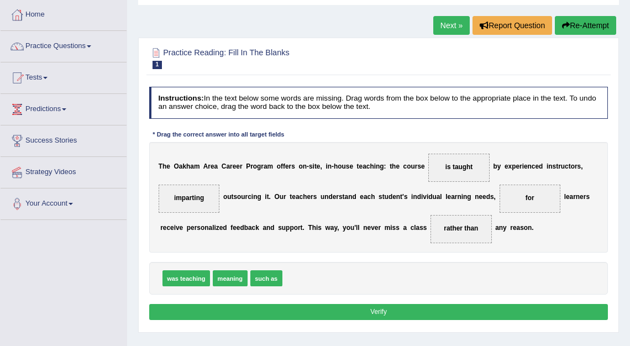
click at [383, 311] on button "Verify" at bounding box center [378, 312] width 459 height 16
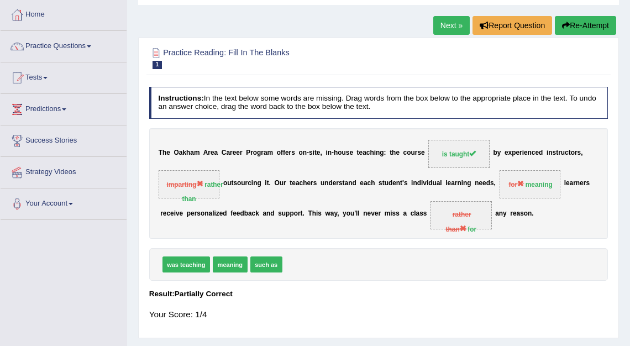
scroll to position [9, 0]
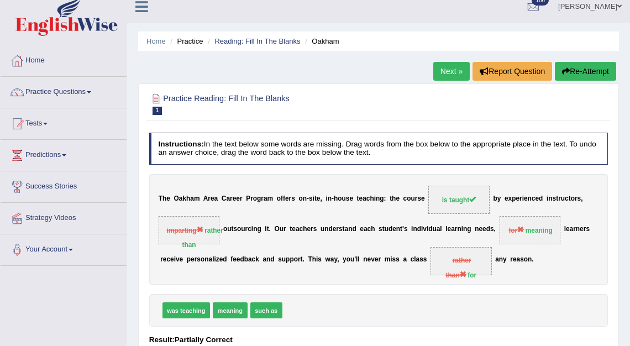
click at [452, 66] on link "Next »" at bounding box center [451, 71] width 36 height 19
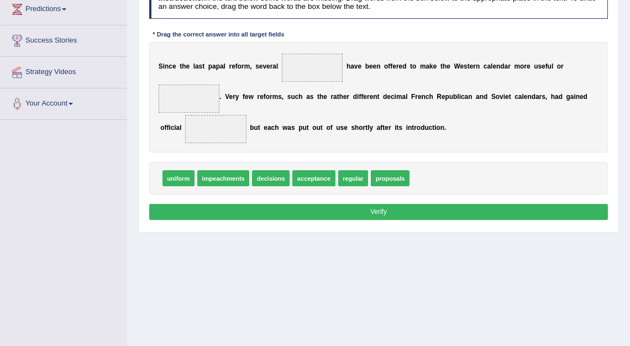
scroll to position [157, 0]
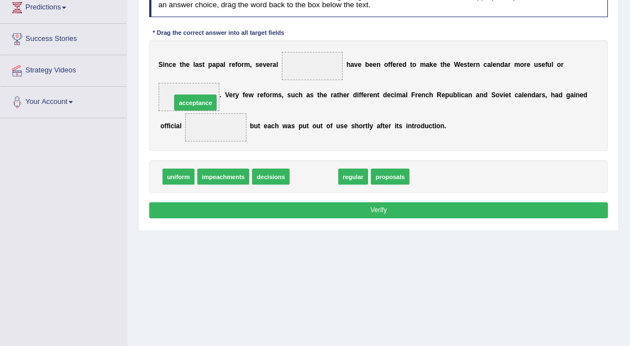
drag, startPoint x: 309, startPoint y: 179, endPoint x: 170, endPoint y: 93, distance: 164.0
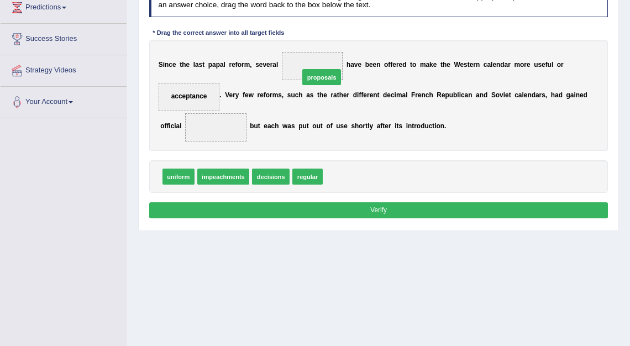
drag, startPoint x: 341, startPoint y: 179, endPoint x: 314, endPoint y: 62, distance: 119.6
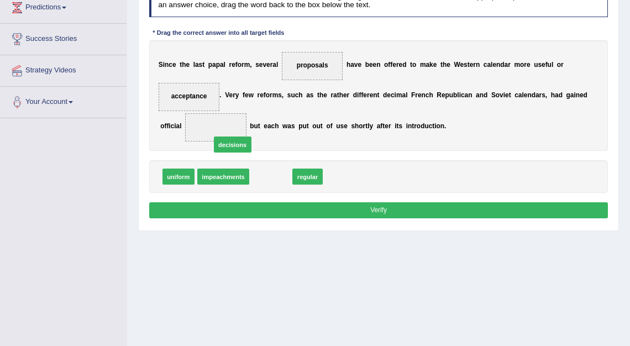
drag, startPoint x: 274, startPoint y: 178, endPoint x: 219, endPoint y: 130, distance: 73.3
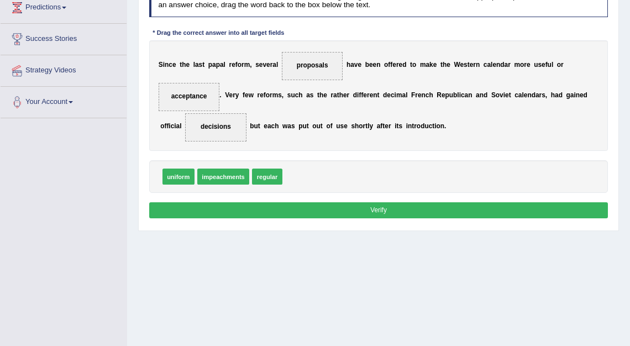
click at [355, 216] on button "Verify" at bounding box center [378, 210] width 459 height 16
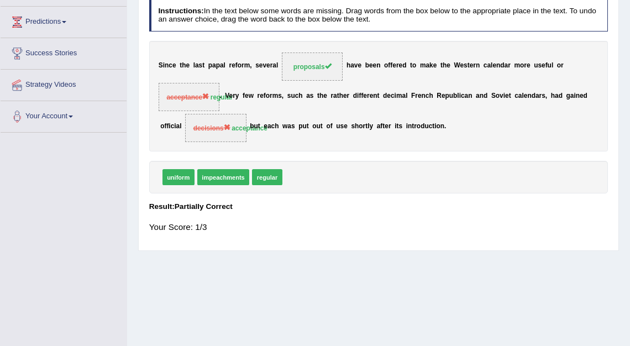
scroll to position [142, 0]
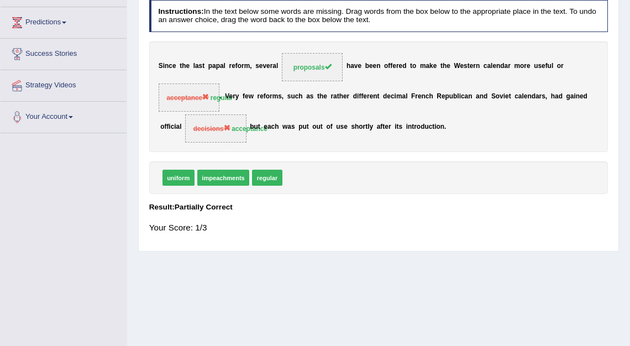
click at [271, 123] on b "c" at bounding box center [273, 127] width 4 height 8
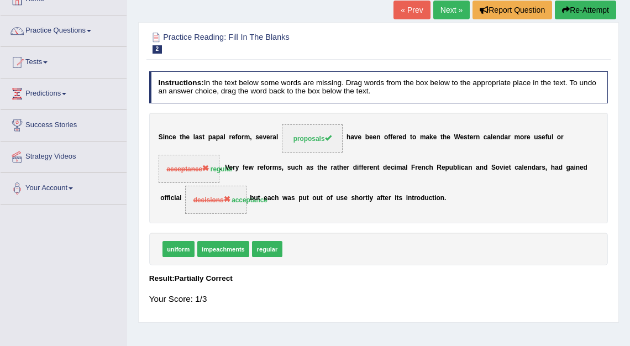
scroll to position [0, 0]
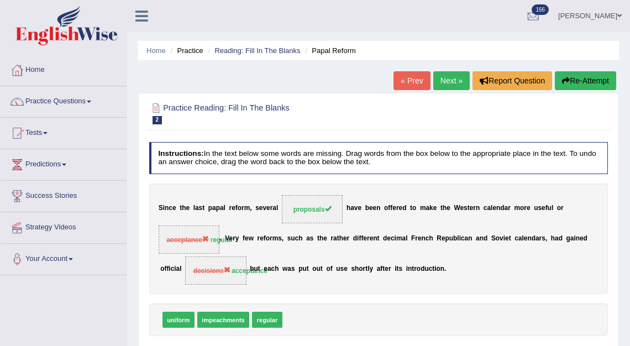
click at [441, 89] on link "Next »" at bounding box center [451, 80] width 36 height 19
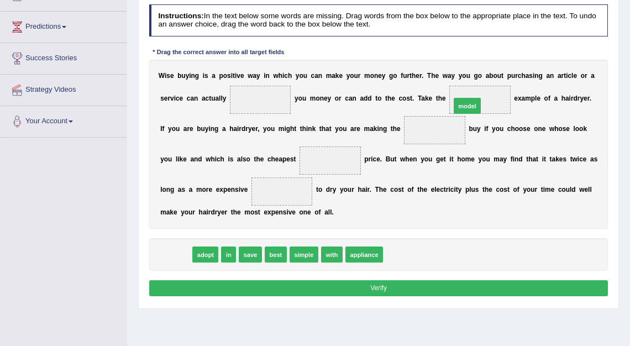
drag, startPoint x: 173, startPoint y: 255, endPoint x: 519, endPoint y: 79, distance: 388.0
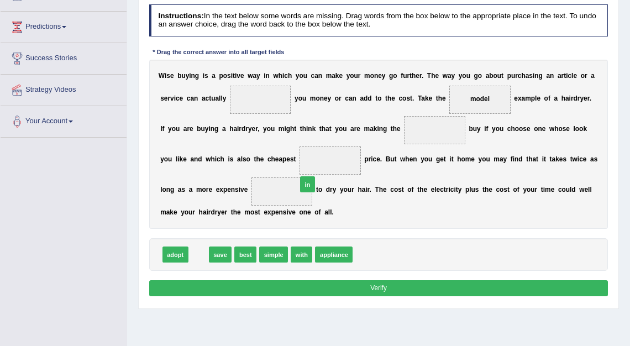
drag, startPoint x: 196, startPoint y: 255, endPoint x: 333, endPoint y: 169, distance: 161.8
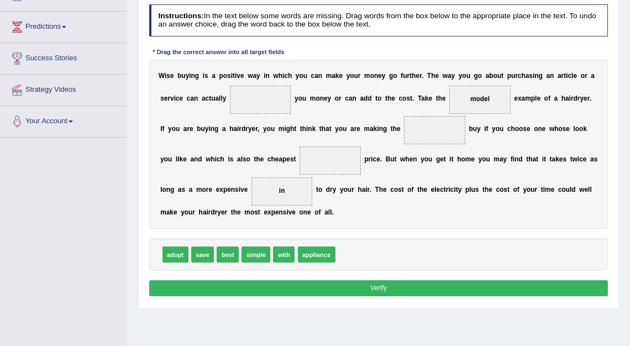
drag, startPoint x: 276, startPoint y: 194, endPoint x: 334, endPoint y: 157, distance: 68.5
click at [338, 156] on div "W i s e b u y i n g i s a p o s i t i v e w a y i n w h i c h y o u c a n m a k…" at bounding box center [378, 144] width 459 height 169
drag, startPoint x: 282, startPoint y: 192, endPoint x: 332, endPoint y: 160, distance: 58.8
click at [348, 203] on div "W i s e b u y i n g i s a p o s i t i v e w a y i n w h i c h y o u c a n m a k…" at bounding box center [378, 144] width 459 height 169
drag, startPoint x: 203, startPoint y: 260, endPoint x: 267, endPoint y: 80, distance: 191.1
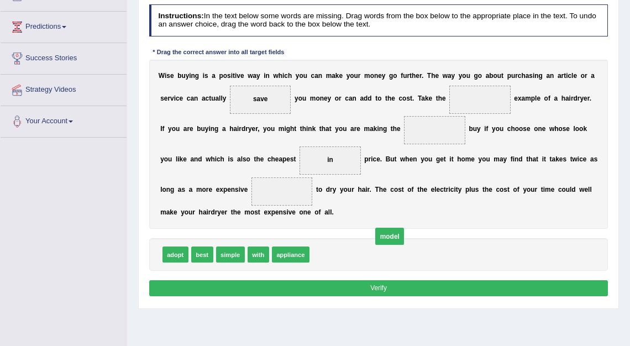
drag, startPoint x: 478, startPoint y: 101, endPoint x: 371, endPoint y: 260, distance: 191.9
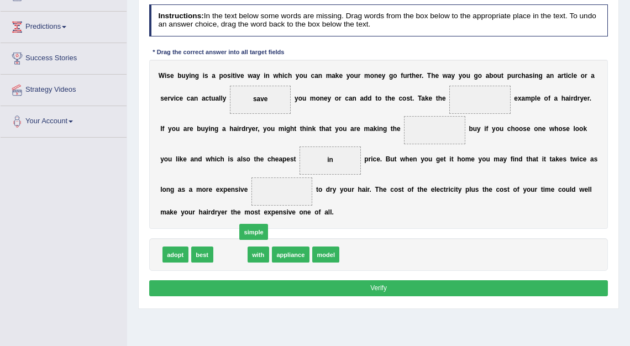
drag, startPoint x: 235, startPoint y: 257, endPoint x: 422, endPoint y: 109, distance: 238.7
click at [411, 110] on div "Instructions: In the text below some words are missing. Drag words from the box…" at bounding box center [377, 152] width 463 height 304
drag, startPoint x: 233, startPoint y: 259, endPoint x: 416, endPoint y: 163, distance: 206.5
click at [412, 163] on div "Instructions: In the text below some words are missing. Drag words from the box…" at bounding box center [377, 152] width 463 height 304
drag, startPoint x: 234, startPoint y: 251, endPoint x: 458, endPoint y: 126, distance: 257.4
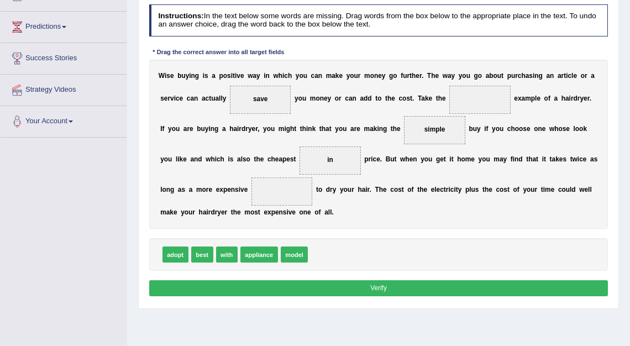
drag, startPoint x: 437, startPoint y: 130, endPoint x: 493, endPoint y: 103, distance: 62.2
drag, startPoint x: 437, startPoint y: 128, endPoint x: 463, endPoint y: 114, distance: 29.4
drag, startPoint x: 436, startPoint y: 130, endPoint x: 484, endPoint y: 103, distance: 55.4
drag, startPoint x: 201, startPoint y: 258, endPoint x: 472, endPoint y: 137, distance: 297.1
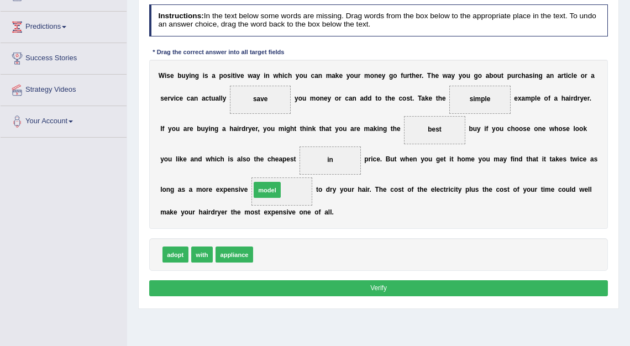
drag, startPoint x: 265, startPoint y: 254, endPoint x: 262, endPoint y: 178, distance: 75.7
click at [383, 286] on button "Verify" at bounding box center [378, 288] width 459 height 16
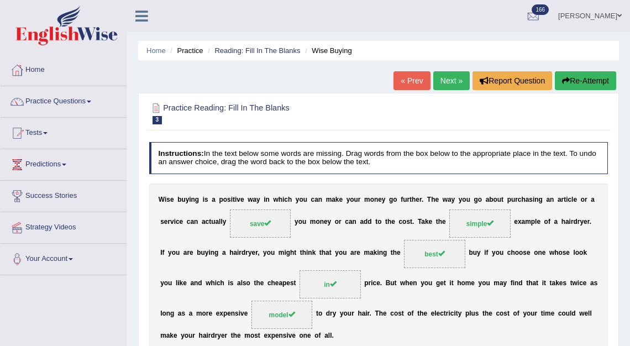
click at [450, 74] on link "Next »" at bounding box center [451, 80] width 36 height 19
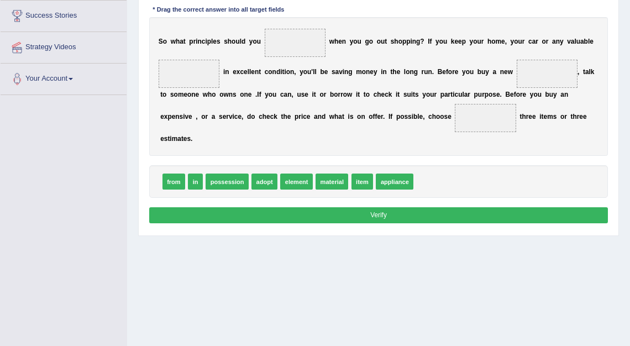
scroll to position [173, 0]
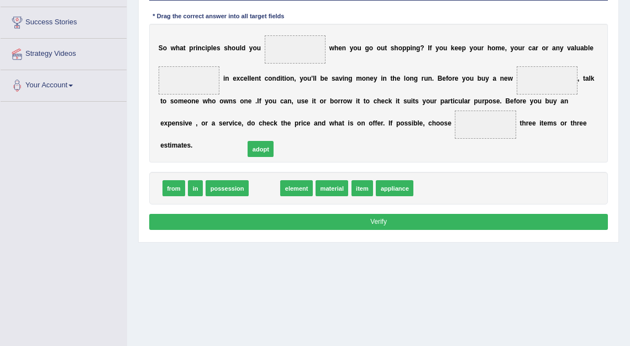
drag, startPoint x: 269, startPoint y: 193, endPoint x: 273, endPoint y: 68, distance: 124.3
click at [273, 74] on div "Instructions: In the text below some words are missing. Drag words from the box…" at bounding box center [377, 100] width 463 height 273
drag, startPoint x: 261, startPoint y: 183, endPoint x: 305, endPoint y: 5, distance: 183.6
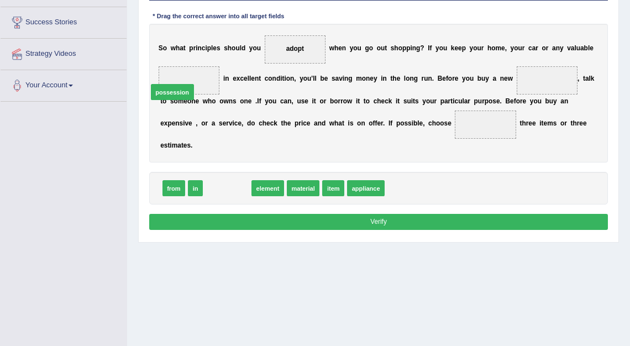
drag, startPoint x: 235, startPoint y: 189, endPoint x: 172, endPoint y: 71, distance: 134.1
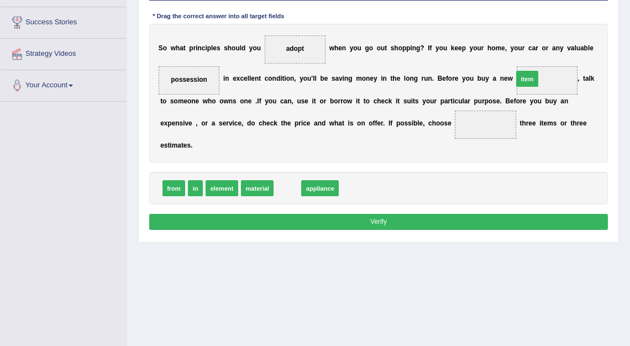
drag, startPoint x: 286, startPoint y: 190, endPoint x: 575, endPoint y: 70, distance: 313.4
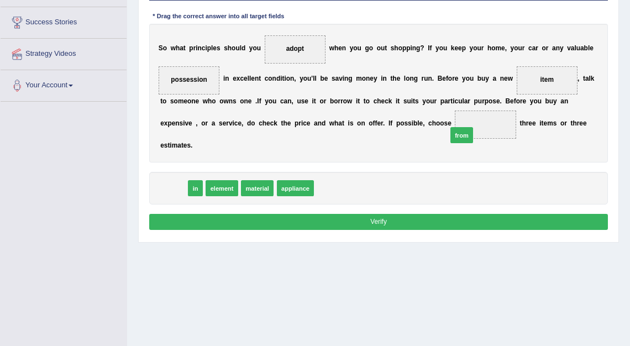
drag, startPoint x: 171, startPoint y: 188, endPoint x: 533, endPoint y: 114, distance: 369.9
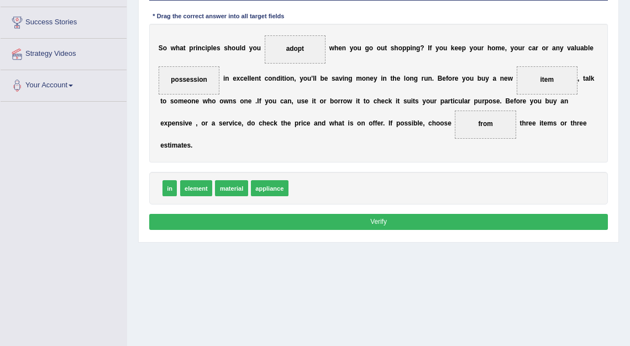
click at [362, 219] on button "Verify" at bounding box center [378, 222] width 459 height 16
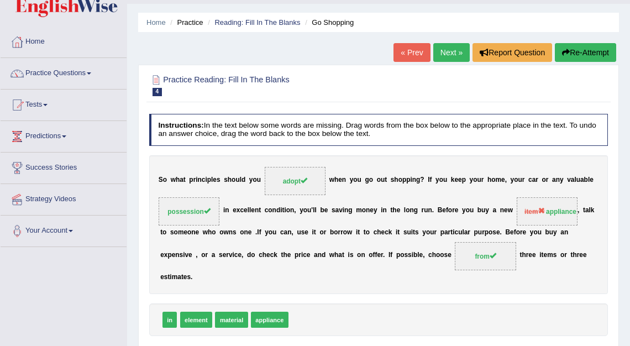
scroll to position [0, 0]
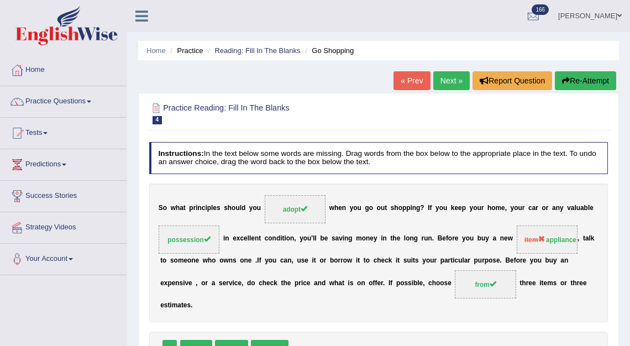
click at [587, 15] on link "[PERSON_NAME]" at bounding box center [590, 14] width 80 height 29
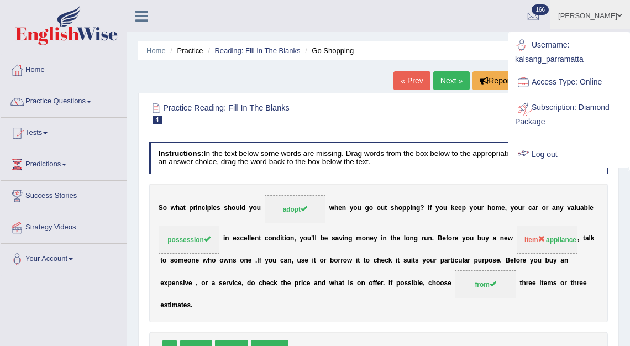
click at [547, 156] on link "Log out" at bounding box center [568, 154] width 119 height 25
